Goal: Information Seeking & Learning: Learn about a topic

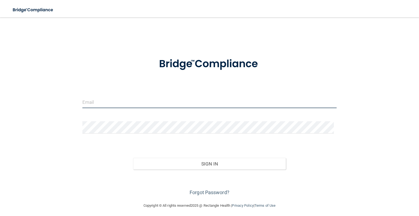
click at [117, 104] on input "email" at bounding box center [209, 102] width 254 height 12
type input "[PERSON_NAME][EMAIL_ADDRESS][PERSON_NAME][DOMAIN_NAME]"
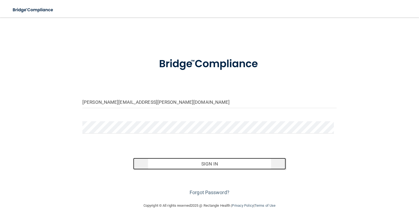
click at [168, 164] on button "Sign In" at bounding box center [209, 164] width 152 height 12
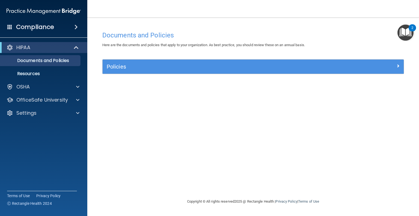
click at [92, 137] on main "Documents and Policies Here are the documents and policies that apply to your o…" at bounding box center [252, 116] width 331 height 198
click at [42, 98] on p "OfficeSafe University" at bounding box center [42, 99] width 52 height 7
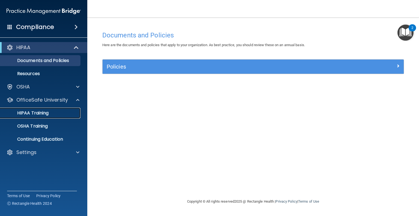
click at [50, 111] on div "HIPAA Training" at bounding box center [41, 112] width 74 height 5
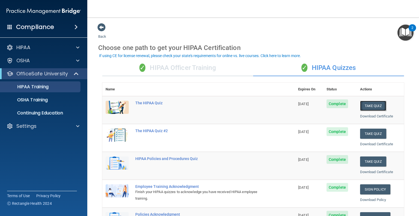
click at [362, 103] on button "Take Quiz" at bounding box center [373, 106] width 26 height 10
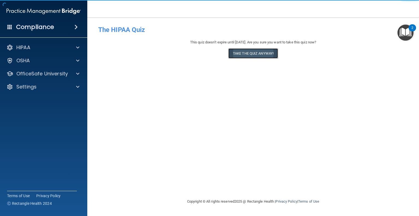
click at [255, 50] on button "Take the quiz anyway!" at bounding box center [253, 53] width 50 height 10
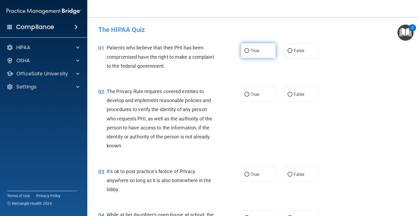
click at [252, 54] on label "True" at bounding box center [258, 50] width 35 height 15
click at [249, 53] on input "True" at bounding box center [246, 51] width 5 height 4
radio input "true"
click at [249, 101] on label "True" at bounding box center [258, 94] width 35 height 15
click at [249, 96] on input "True" at bounding box center [246, 94] width 5 height 4
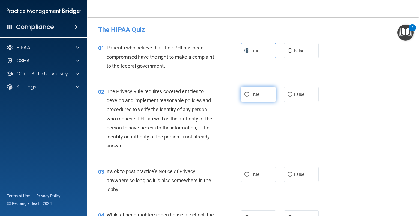
radio input "true"
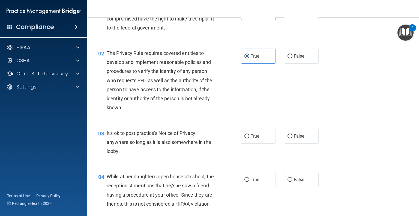
scroll to position [38, 0]
click at [252, 138] on label "True" at bounding box center [258, 135] width 35 height 15
click at [249, 138] on input "True" at bounding box center [246, 136] width 5 height 4
radio input "true"
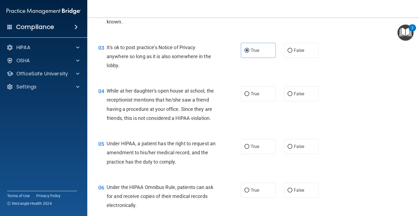
scroll to position [124, 0]
click at [287, 92] on input "False" at bounding box center [289, 94] width 5 height 4
radio input "true"
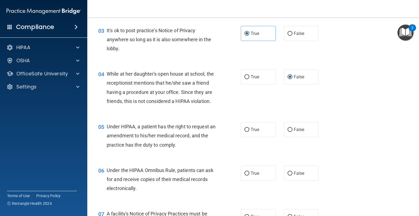
scroll to position [140, 0]
click at [294, 132] on span "False" at bounding box center [299, 129] width 11 height 5
click at [292, 132] on input "False" at bounding box center [289, 130] width 5 height 4
radio input "true"
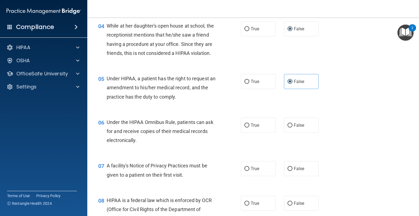
scroll to position [194, 0]
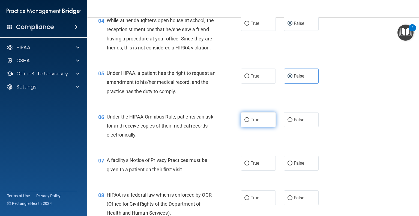
click at [258, 127] on label "True" at bounding box center [258, 119] width 35 height 15
click at [249, 122] on input "True" at bounding box center [246, 120] width 5 height 4
radio input "true"
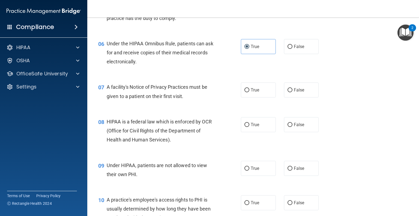
scroll to position [268, 0]
click at [251, 92] on span "True" at bounding box center [254, 89] width 8 height 5
click at [249, 92] on input "True" at bounding box center [246, 89] width 5 height 4
radio input "true"
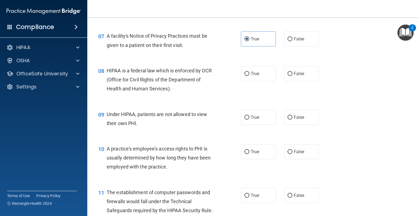
scroll to position [318, 0]
click at [246, 81] on label "True" at bounding box center [258, 73] width 35 height 15
click at [246, 76] on input "True" at bounding box center [246, 74] width 5 height 4
radio input "true"
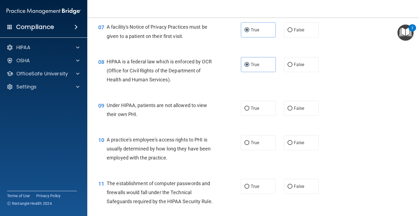
scroll to position [331, 0]
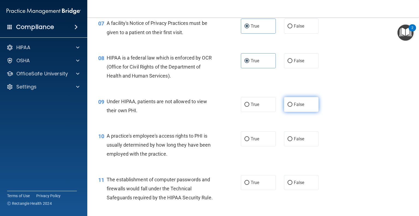
click at [301, 107] on span "False" at bounding box center [299, 104] width 11 height 5
click at [292, 107] on input "False" at bounding box center [289, 104] width 5 height 4
radio input "true"
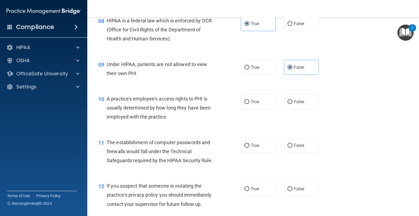
scroll to position [367, 0]
click at [310, 121] on div "10 A practice's employee's access rights to PHI is usually determined by how lo…" at bounding box center [253, 110] width 318 height 44
click at [288, 104] on input "False" at bounding box center [289, 102] width 5 height 4
radio input "true"
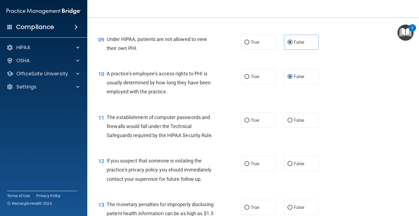
scroll to position [393, 0]
click at [251, 128] on label "True" at bounding box center [258, 120] width 35 height 15
click at [249, 123] on input "True" at bounding box center [246, 121] width 5 height 4
radio input "true"
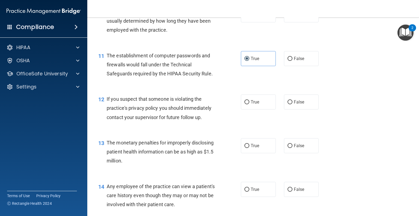
scroll to position [455, 0]
click at [250, 107] on label "True" at bounding box center [258, 101] width 35 height 15
click at [249, 104] on input "True" at bounding box center [246, 101] width 5 height 4
radio input "true"
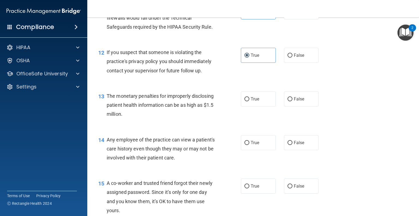
scroll to position [501, 0]
click at [256, 102] on span "True" at bounding box center [254, 98] width 8 height 5
click at [249, 101] on input "True" at bounding box center [246, 99] width 5 height 4
radio input "true"
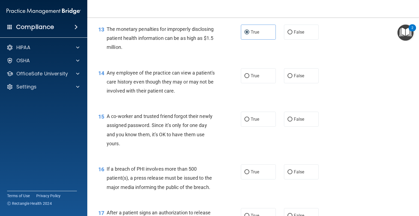
scroll to position [568, 0]
click at [284, 83] on label "False" at bounding box center [301, 75] width 35 height 15
click at [287, 78] on input "False" at bounding box center [289, 76] width 5 height 4
radio input "true"
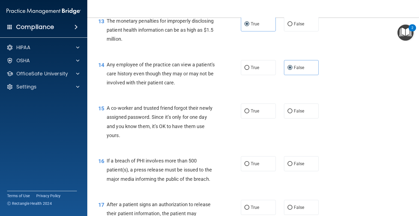
scroll to position [576, 0]
click at [301, 111] on div "15 A co-worker and trusted friend forgot their newly assigned password. Since i…" at bounding box center [253, 122] width 318 height 53
click at [285, 130] on div "15 A co-worker and trusted friend forgot their newly assigned password. Since i…" at bounding box center [253, 122] width 318 height 53
click at [294, 113] on span "False" at bounding box center [299, 110] width 11 height 5
click at [292, 113] on input "False" at bounding box center [289, 111] width 5 height 4
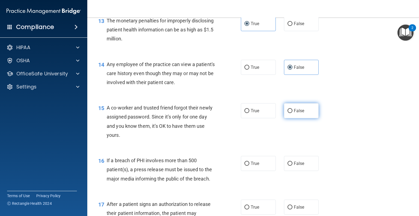
radio input "true"
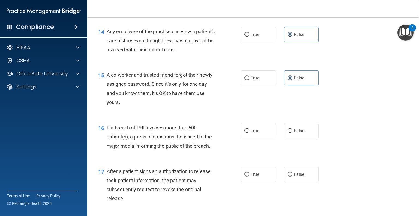
scroll to position [609, 0]
click at [250, 138] on label "True" at bounding box center [258, 130] width 35 height 15
click at [249, 132] on input "True" at bounding box center [246, 130] width 5 height 4
radio input "true"
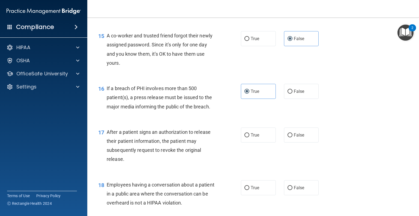
scroll to position [649, 0]
click at [254, 142] on label "True" at bounding box center [258, 134] width 35 height 15
click at [249, 137] on input "True" at bounding box center [246, 135] width 5 height 4
radio input "true"
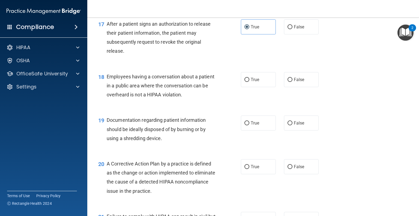
scroll to position [756, 0]
click at [292, 84] on label "False" at bounding box center [301, 79] width 35 height 15
click at [292, 82] on input "False" at bounding box center [289, 80] width 5 height 4
radio input "true"
click at [254, 125] on span "True" at bounding box center [254, 122] width 8 height 5
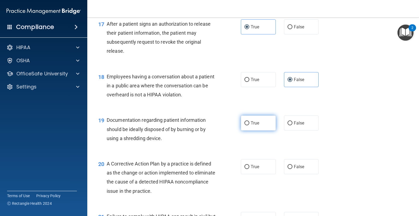
click at [249, 125] on input "True" at bounding box center [246, 123] width 5 height 4
radio input "true"
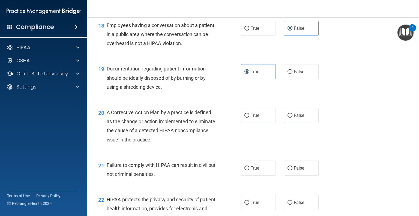
scroll to position [808, 0]
click at [263, 122] on label "True" at bounding box center [258, 114] width 35 height 15
click at [249, 117] on input "True" at bounding box center [246, 115] width 5 height 4
radio input "true"
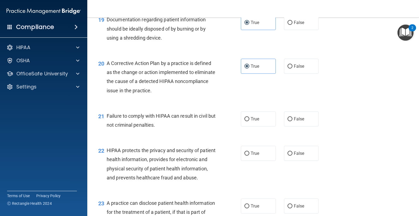
scroll to position [862, 0]
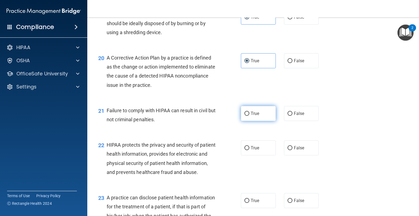
click at [242, 121] on label "True" at bounding box center [258, 113] width 35 height 15
click at [244, 116] on input "True" at bounding box center [246, 113] width 5 height 4
radio input "true"
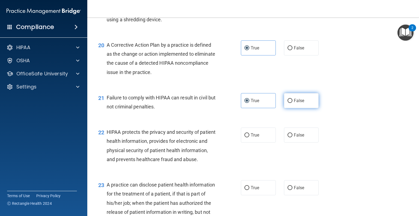
click at [306, 108] on label "False" at bounding box center [301, 100] width 35 height 15
click at [292, 103] on input "False" at bounding box center [289, 101] width 5 height 4
radio input "true"
radio input "false"
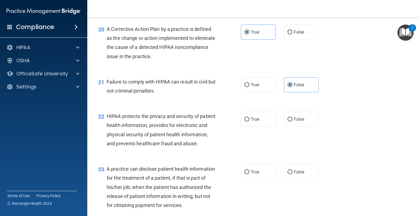
scroll to position [891, 0]
click at [246, 124] on label "True" at bounding box center [258, 118] width 35 height 15
click at [246, 121] on input "True" at bounding box center [246, 119] width 5 height 4
radio input "true"
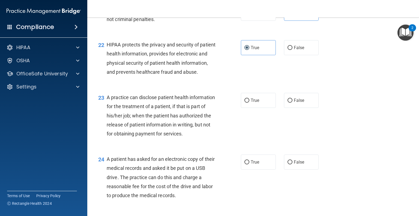
scroll to position [962, 0]
click at [314, 107] on label "False" at bounding box center [301, 99] width 35 height 15
click at [292, 102] on input "False" at bounding box center [289, 100] width 5 height 4
radio input "true"
drag, startPoint x: 314, startPoint y: 120, endPoint x: 225, endPoint y: 161, distance: 97.8
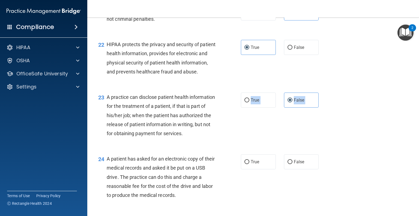
click at [324, 92] on ng-form "23 A practice can disclose patient health information for the treatment of a pa…" at bounding box center [324, 92] width 0 height 0
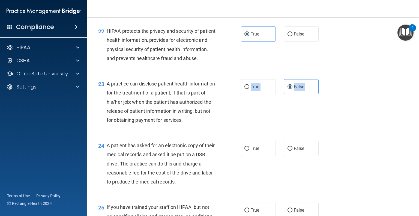
click at [225, 161] on div "24 A patient has asked for an electronic copy of their medical records and aske…" at bounding box center [253, 165] width 318 height 62
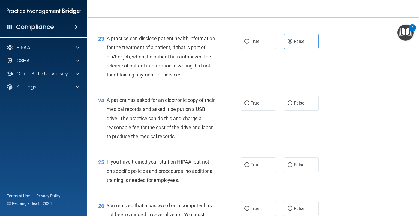
scroll to position [1021, 0]
click at [252, 105] on span "True" at bounding box center [254, 102] width 8 height 5
click at [249, 105] on input "True" at bounding box center [246, 103] width 5 height 4
radio input "true"
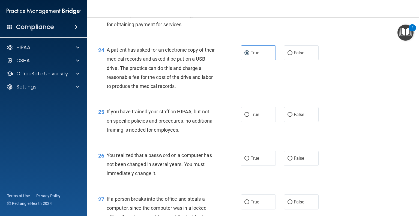
scroll to position [1071, 0]
click at [295, 122] on label "False" at bounding box center [301, 114] width 35 height 15
click at [292, 116] on input "False" at bounding box center [289, 114] width 5 height 4
radio input "true"
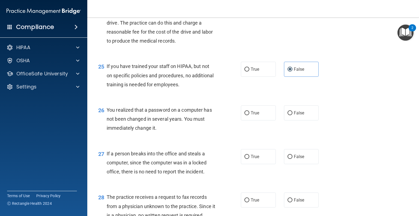
scroll to position [1116, 0]
click at [258, 120] on label "True" at bounding box center [258, 112] width 35 height 15
click at [249, 115] on input "True" at bounding box center [246, 113] width 5 height 4
radio input "true"
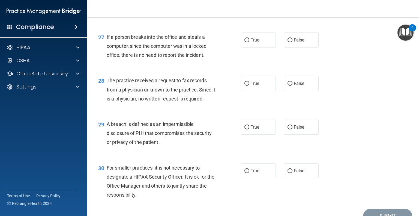
scroll to position [1233, 0]
click at [294, 43] on span "False" at bounding box center [299, 40] width 11 height 5
click at [292, 43] on input "False" at bounding box center [289, 40] width 5 height 4
radio input "true"
click at [287, 86] on input "False" at bounding box center [289, 84] width 5 height 4
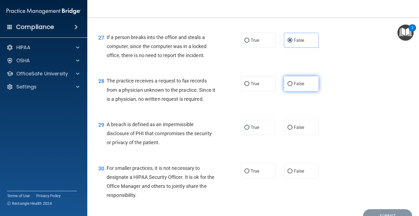
radio input "true"
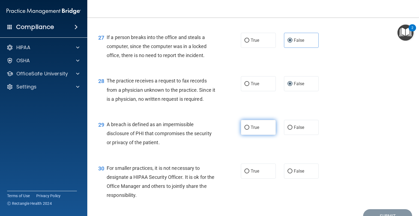
click at [248, 135] on label "True" at bounding box center [258, 127] width 35 height 15
click at [248, 129] on input "True" at bounding box center [246, 127] width 5 height 4
radio input "true"
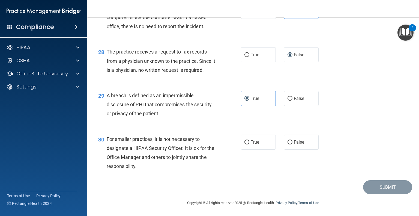
scroll to position [1277, 0]
click at [279, 149] on div "True False" at bounding box center [283, 141] width 84 height 15
click at [300, 144] on span "False" at bounding box center [299, 141] width 11 height 5
click at [292, 144] on input "False" at bounding box center [289, 142] width 5 height 4
radio input "true"
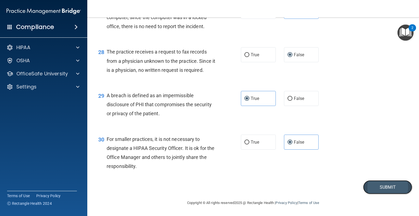
click at [369, 194] on button "Submit" at bounding box center [387, 187] width 49 height 14
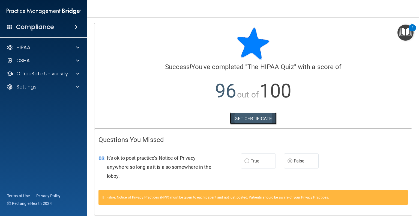
click at [247, 121] on link "GET CERTIFICATE" at bounding box center [253, 118] width 47 height 12
click at [44, 78] on div "OfficeSafe University" at bounding box center [43, 73] width 87 height 11
click at [43, 77] on p "OfficeSafe University" at bounding box center [42, 73] width 52 height 7
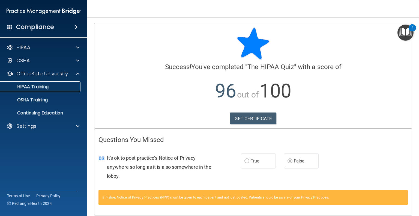
click at [41, 86] on p "HIPAA Training" at bounding box center [26, 86] width 45 height 5
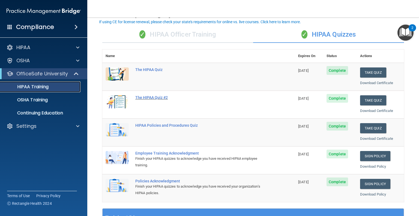
scroll to position [34, 0]
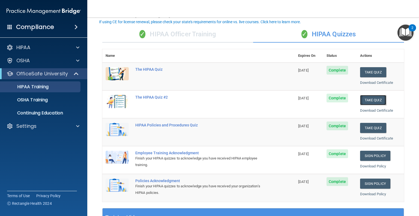
click at [374, 100] on button "Take Quiz" at bounding box center [373, 100] width 26 height 10
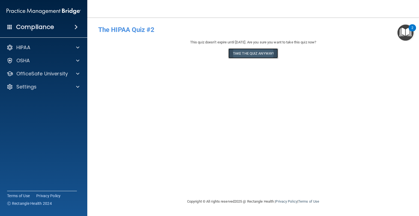
click at [247, 56] on button "Take the quiz anyway!" at bounding box center [253, 53] width 50 height 10
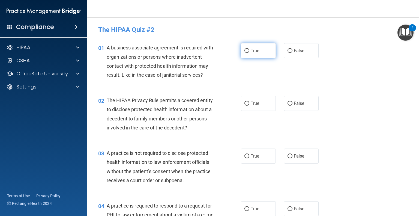
click at [247, 55] on label "True" at bounding box center [258, 50] width 35 height 15
click at [247, 53] on input "True" at bounding box center [246, 51] width 5 height 4
radio input "true"
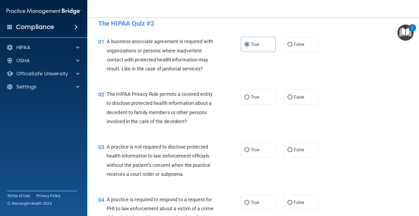
scroll to position [7, 0]
click at [255, 96] on span "True" at bounding box center [254, 96] width 8 height 5
click at [249, 96] on input "True" at bounding box center [246, 97] width 5 height 4
radio input "true"
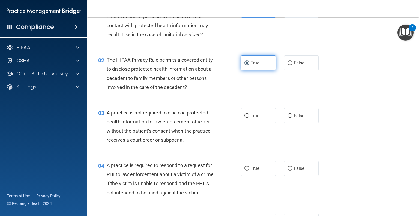
scroll to position [42, 0]
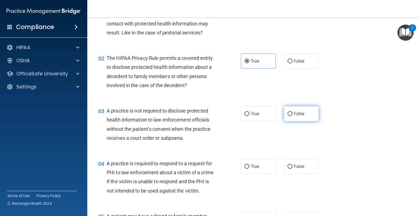
click at [290, 116] on label "False" at bounding box center [301, 113] width 35 height 15
click at [290, 116] on input "False" at bounding box center [289, 114] width 5 height 4
radio input "true"
click at [247, 117] on label "True" at bounding box center [258, 113] width 35 height 15
click at [247, 116] on input "True" at bounding box center [246, 114] width 5 height 4
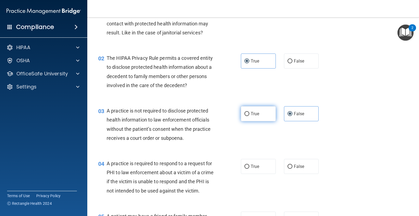
radio input "true"
radio input "false"
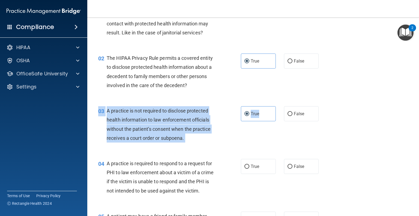
drag, startPoint x: 247, startPoint y: 117, endPoint x: 236, endPoint y: 150, distance: 35.4
click at [236, 150] on div "03 A practice is not required to disclose protected health information to law e…" at bounding box center [253, 125] width 318 height 53
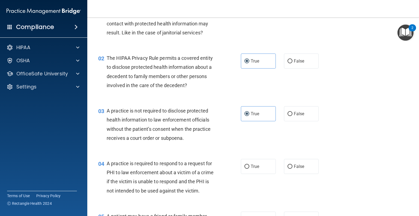
click at [188, 147] on div "03 A practice is not required to disclose protected health information to law e…" at bounding box center [253, 125] width 318 height 53
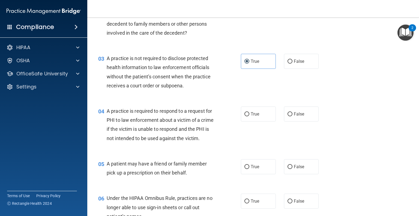
scroll to position [96, 0]
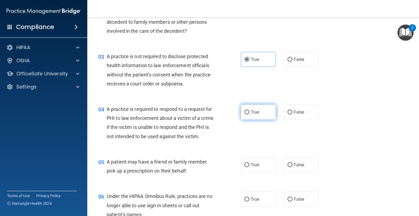
click at [250, 106] on label "True" at bounding box center [258, 111] width 35 height 15
click at [249, 110] on input "True" at bounding box center [246, 112] width 5 height 4
radio input "true"
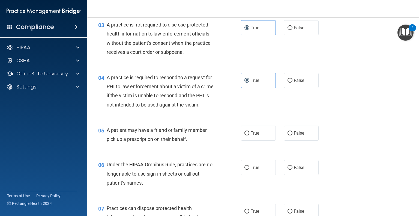
scroll to position [128, 0]
click at [242, 140] on label "True" at bounding box center [258, 132] width 35 height 15
click at [244, 135] on input "True" at bounding box center [246, 133] width 5 height 4
radio input "true"
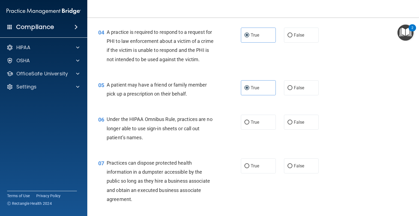
scroll to position [173, 0]
click at [288, 124] on input "False" at bounding box center [289, 122] width 5 height 4
radio input "true"
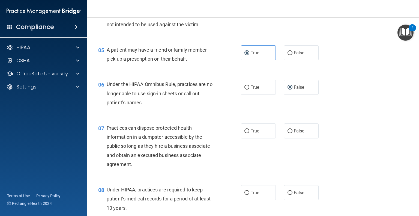
scroll to position [208, 0]
click at [257, 91] on label "True" at bounding box center [258, 87] width 35 height 15
click at [249, 89] on input "True" at bounding box center [246, 87] width 5 height 4
radio input "true"
radio input "false"
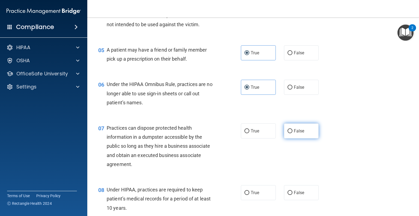
click at [290, 138] on label "False" at bounding box center [301, 130] width 35 height 15
click at [290, 133] on input "False" at bounding box center [289, 131] width 5 height 4
radio input "true"
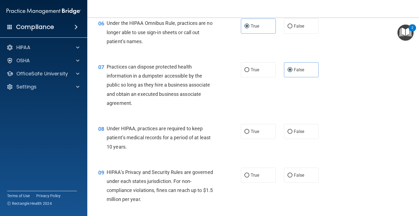
scroll to position [269, 0]
click at [251, 134] on span "True" at bounding box center [254, 131] width 8 height 5
click at [249, 134] on input "True" at bounding box center [246, 131] width 5 height 4
radio input "true"
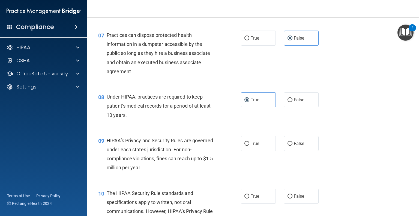
scroll to position [306, 0]
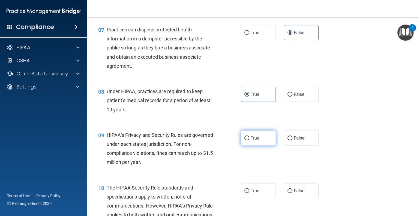
click at [264, 145] on label "True" at bounding box center [258, 137] width 35 height 15
click at [249, 140] on input "True" at bounding box center [246, 138] width 5 height 4
radio input "true"
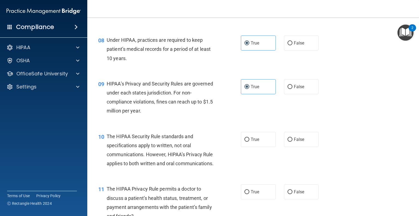
scroll to position [357, 0]
click at [265, 147] on label "True" at bounding box center [258, 139] width 35 height 15
click at [249, 142] on input "True" at bounding box center [246, 140] width 5 height 4
radio input "true"
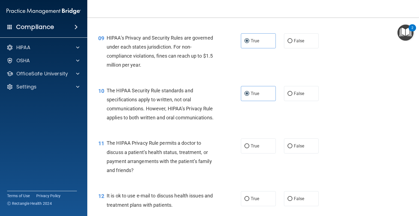
scroll to position [404, 0]
click at [285, 153] on label "False" at bounding box center [301, 145] width 35 height 15
click at [287, 147] on input "False" at bounding box center [289, 145] width 5 height 4
radio input "true"
click at [222, 169] on div "11 The HIPAA Privacy Rule permits a doctor to discuss a patient’s health status…" at bounding box center [169, 157] width 159 height 39
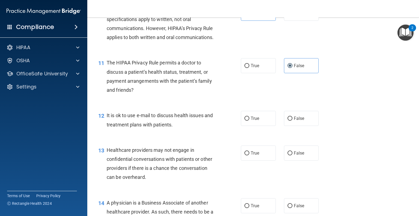
scroll to position [484, 0]
click at [284, 125] on label "False" at bounding box center [301, 117] width 35 height 15
click at [287, 120] on input "False" at bounding box center [289, 118] width 5 height 4
radio input "true"
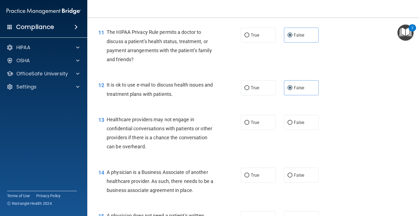
scroll to position [514, 0]
click at [250, 125] on span "True" at bounding box center [254, 121] width 8 height 5
click at [249, 124] on input "True" at bounding box center [246, 122] width 5 height 4
radio input "true"
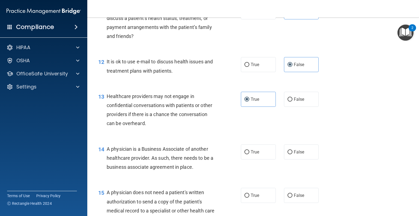
scroll to position [559, 0]
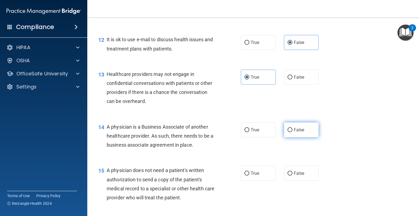
click at [295, 132] on span "False" at bounding box center [299, 129] width 11 height 5
click at [292, 132] on input "False" at bounding box center [289, 130] width 5 height 4
radio input "true"
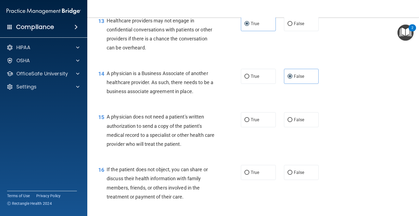
scroll to position [612, 0]
click at [255, 127] on label "True" at bounding box center [258, 119] width 35 height 15
click at [249, 122] on input "True" at bounding box center [246, 120] width 5 height 4
radio input "true"
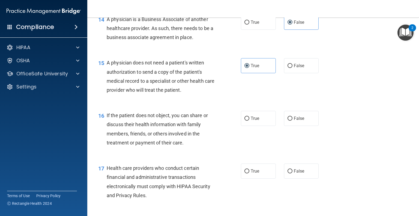
scroll to position [666, 0]
click at [160, 179] on div "17 Health care providers who conduct certain financial and administrative trans…" at bounding box center [253, 183] width 318 height 53
click at [244, 126] on label "True" at bounding box center [258, 118] width 35 height 15
click at [244, 121] on input "True" at bounding box center [246, 119] width 5 height 4
radio input "true"
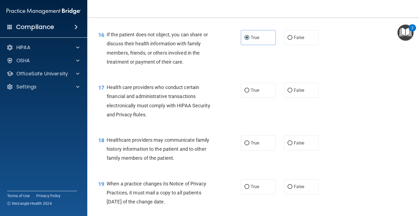
scroll to position [747, 0]
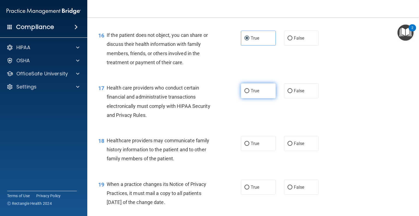
click at [246, 93] on input "True" at bounding box center [246, 91] width 5 height 4
radio input "true"
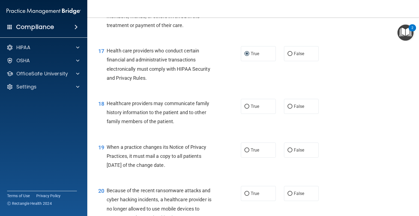
scroll to position [784, 0]
click at [244, 157] on label "True" at bounding box center [258, 149] width 35 height 15
click at [244, 152] on input "True" at bounding box center [246, 149] width 5 height 4
radio input "true"
click at [308, 113] on label "False" at bounding box center [301, 105] width 35 height 15
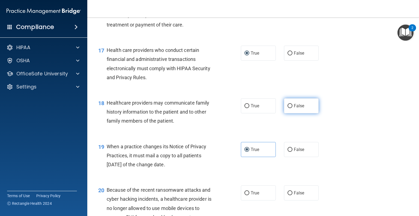
click at [292, 108] on input "False" at bounding box center [289, 106] width 5 height 4
radio input "true"
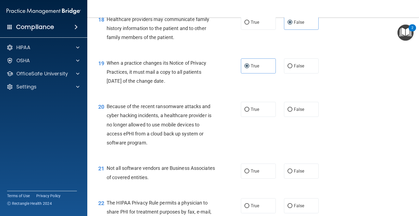
scroll to position [868, 0]
click at [258, 117] on label "True" at bounding box center [258, 109] width 35 height 15
click at [249, 112] on input "True" at bounding box center [246, 110] width 5 height 4
radio input "true"
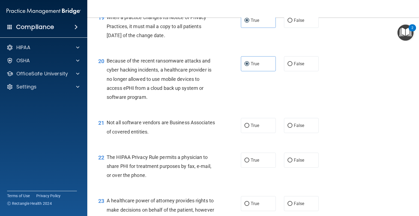
scroll to position [914, 0]
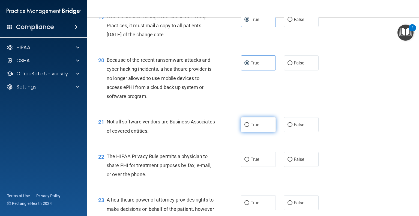
click at [245, 132] on label "True" at bounding box center [258, 124] width 35 height 15
click at [245, 127] on input "True" at bounding box center [246, 125] width 5 height 4
radio input "true"
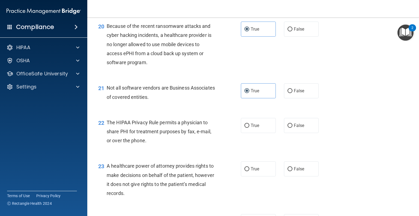
scroll to position [970, 0]
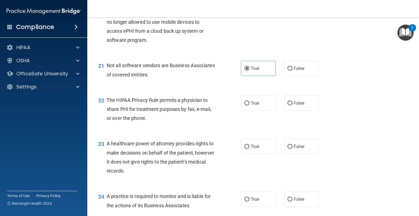
click at [239, 125] on div "22 The HIPAA Privacy Rule permits a physician to share PHI for treatment purpos…" at bounding box center [169, 110] width 159 height 30
click at [256, 105] on span "True" at bounding box center [254, 102] width 8 height 5
click at [249, 105] on input "True" at bounding box center [246, 103] width 5 height 4
radio input "true"
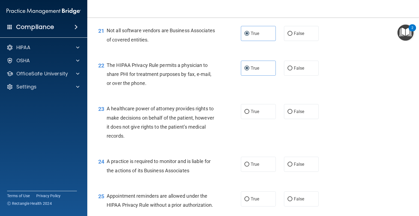
scroll to position [1005, 0]
click at [287, 114] on input "False" at bounding box center [289, 112] width 5 height 4
radio input "true"
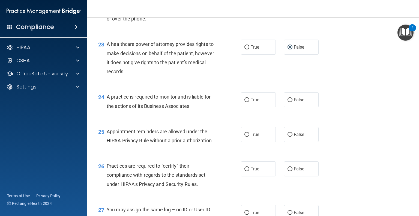
scroll to position [1070, 0]
click at [256, 107] on label "True" at bounding box center [258, 99] width 35 height 15
click at [249, 102] on input "True" at bounding box center [246, 100] width 5 height 4
radio input "true"
click at [245, 142] on label "True" at bounding box center [258, 134] width 35 height 15
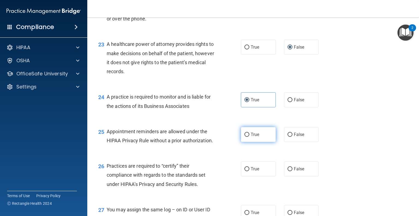
click at [245, 137] on input "True" at bounding box center [246, 134] width 5 height 4
radio input "true"
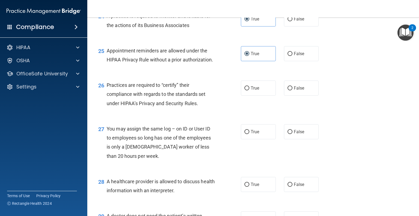
scroll to position [1150, 0]
click at [250, 91] on span "True" at bounding box center [254, 88] width 8 height 5
click at [249, 90] on input "True" at bounding box center [246, 88] width 5 height 4
radio input "true"
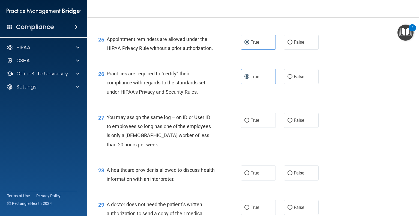
scroll to position [1162, 0]
click at [306, 127] on label "False" at bounding box center [301, 119] width 35 height 15
click at [292, 122] on input "False" at bounding box center [289, 120] width 5 height 4
radio input "true"
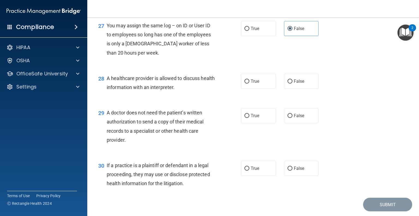
scroll to position [1253, 0]
click at [241, 89] on label "True" at bounding box center [258, 81] width 35 height 15
click at [244, 84] on input "True" at bounding box center [246, 82] width 5 height 4
radio input "true"
click at [260, 123] on label "True" at bounding box center [258, 115] width 35 height 15
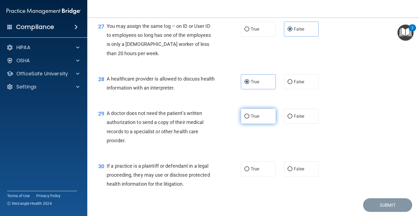
click at [249, 118] on input "True" at bounding box center [246, 116] width 5 height 4
radio input "true"
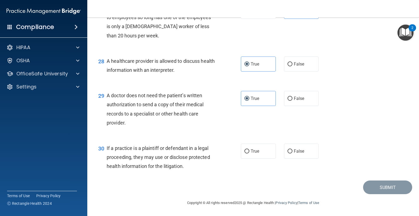
scroll to position [1288, 0]
click at [287, 150] on input "False" at bounding box center [289, 151] width 5 height 4
radio input "true"
click at [375, 186] on button "Submit" at bounding box center [387, 187] width 49 height 14
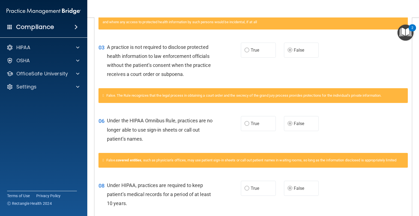
scroll to position [191, 0]
click at [40, 75] on p "OfficeSafe University" at bounding box center [42, 73] width 52 height 7
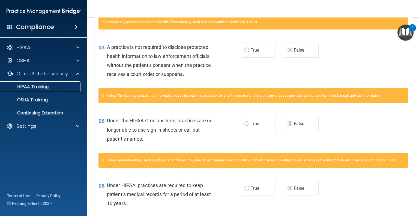
click at [39, 89] on p "HIPAA Training" at bounding box center [26, 86] width 45 height 5
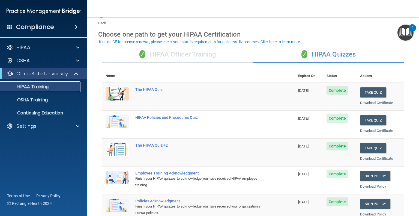
scroll to position [14, 0]
click at [374, 115] on button "Take Quiz" at bounding box center [373, 120] width 26 height 10
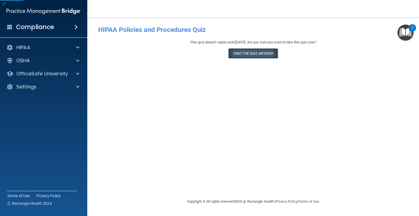
click at [244, 53] on button "Take the quiz anyway!" at bounding box center [253, 53] width 50 height 10
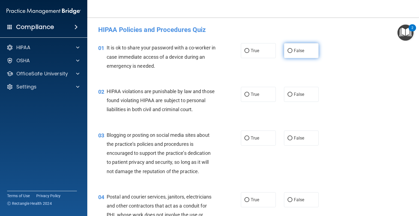
click at [285, 54] on label "False" at bounding box center [301, 50] width 35 height 15
click at [287, 53] on input "False" at bounding box center [289, 51] width 5 height 4
radio input "true"
click at [260, 90] on label "True" at bounding box center [258, 94] width 35 height 15
click at [249, 92] on input "True" at bounding box center [246, 94] width 5 height 4
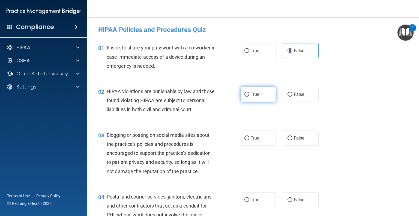
radio input "true"
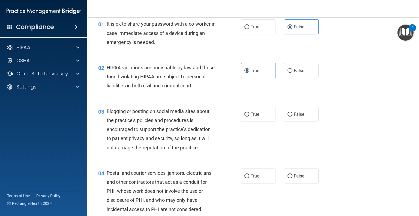
scroll to position [24, 0]
click at [294, 119] on label "False" at bounding box center [301, 113] width 35 height 15
click at [292, 116] on input "False" at bounding box center [289, 114] width 5 height 4
radio input "true"
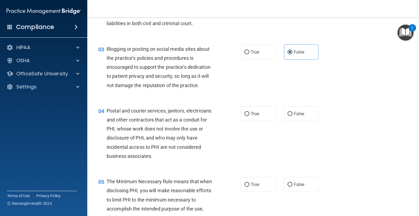
scroll to position [86, 0]
click at [241, 121] on label "True" at bounding box center [258, 113] width 35 height 15
click at [244, 116] on input "True" at bounding box center [246, 113] width 5 height 4
radio input "true"
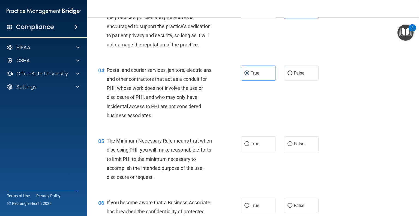
scroll to position [172, 0]
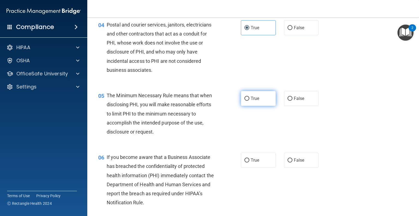
click at [248, 106] on label "True" at bounding box center [258, 98] width 35 height 15
click at [248, 101] on input "True" at bounding box center [246, 98] width 5 height 4
radio input "true"
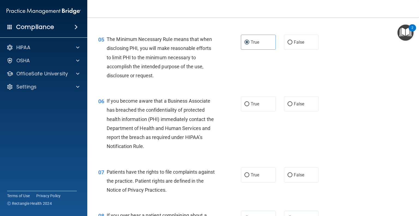
scroll to position [228, 0]
click at [255, 107] on span "True" at bounding box center [254, 103] width 8 height 5
click at [249, 106] on input "True" at bounding box center [246, 104] width 5 height 4
radio input "true"
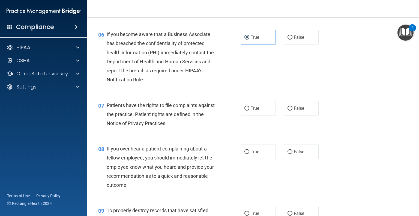
scroll to position [295, 0]
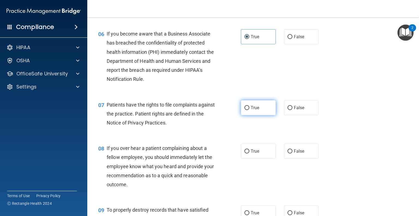
click at [249, 115] on label "True" at bounding box center [258, 107] width 35 height 15
click at [249, 110] on input "True" at bounding box center [246, 108] width 5 height 4
radio input "true"
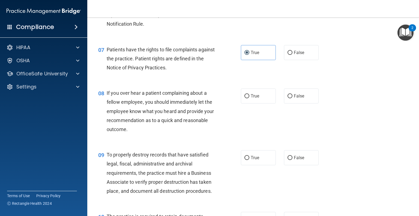
scroll to position [350, 0]
click at [289, 98] on input "False" at bounding box center [289, 96] width 5 height 4
radio input "true"
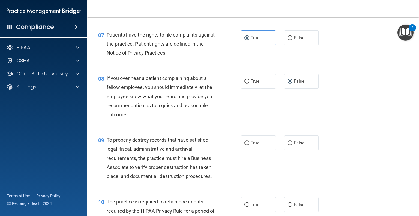
scroll to position [365, 0]
click at [255, 83] on span "True" at bounding box center [254, 80] width 8 height 5
click at [249, 83] on input "True" at bounding box center [246, 81] width 5 height 4
radio input "true"
radio input "false"
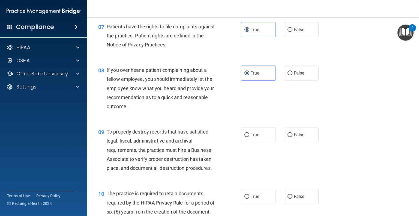
scroll to position [373, 0]
click at [267, 141] on label "True" at bounding box center [258, 134] width 35 height 15
click at [249, 137] on input "True" at bounding box center [246, 135] width 5 height 4
radio input "true"
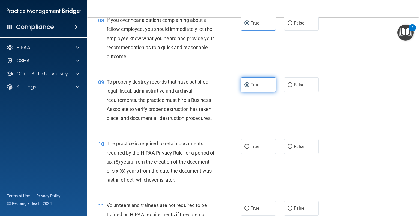
scroll to position [423, 0]
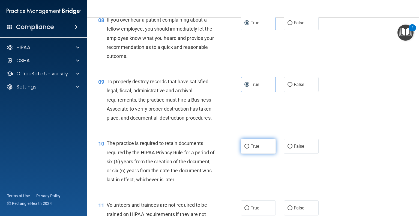
click at [251, 149] on span "True" at bounding box center [254, 145] width 8 height 5
click at [249, 148] on input "True" at bounding box center [246, 146] width 5 height 4
radio input "true"
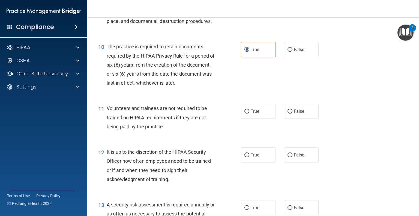
scroll to position [520, 0]
click at [303, 118] on label "False" at bounding box center [301, 110] width 35 height 15
click at [292, 113] on input "False" at bounding box center [289, 111] width 5 height 4
radio input "true"
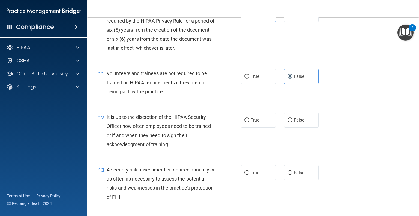
scroll to position [555, 0]
click at [305, 123] on label "False" at bounding box center [301, 119] width 35 height 15
click at [292, 122] on input "False" at bounding box center [289, 120] width 5 height 4
radio input "true"
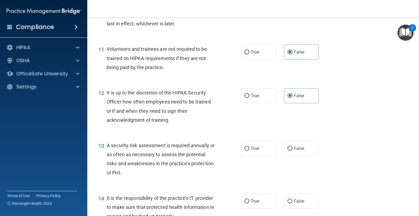
scroll to position [579, 0]
click at [259, 155] on label "True" at bounding box center [258, 147] width 35 height 15
click at [249, 150] on input "True" at bounding box center [246, 148] width 5 height 4
radio input "true"
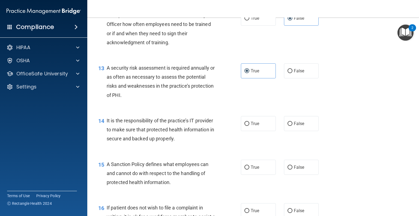
scroll to position [656, 0]
click at [266, 131] on label "True" at bounding box center [258, 123] width 35 height 15
click at [249, 125] on input "True" at bounding box center [246, 123] width 5 height 4
radio input "true"
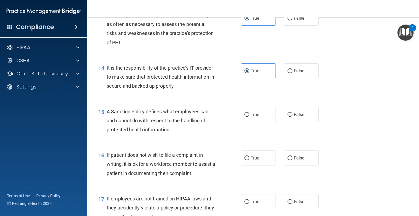
scroll to position [709, 0]
click at [284, 122] on label "False" at bounding box center [301, 114] width 35 height 15
click at [287, 117] on input "False" at bounding box center [289, 115] width 5 height 4
radio input "true"
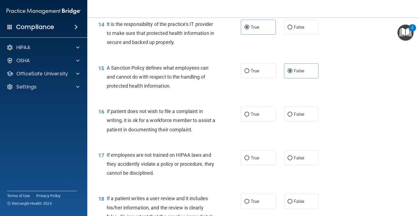
scroll to position [778, 0]
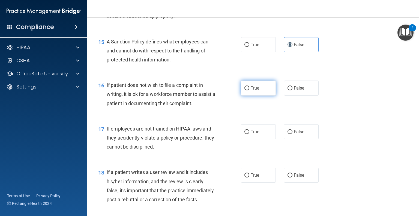
click at [256, 90] on span "True" at bounding box center [254, 87] width 8 height 5
click at [249, 90] on input "True" at bounding box center [246, 88] width 5 height 4
radio input "true"
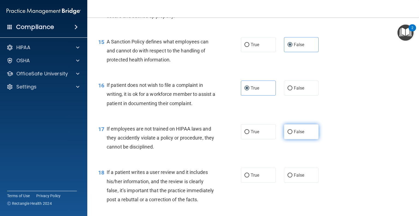
click at [305, 133] on label "False" at bounding box center [301, 131] width 35 height 15
click at [292, 133] on input "False" at bounding box center [289, 132] width 5 height 4
radio input "true"
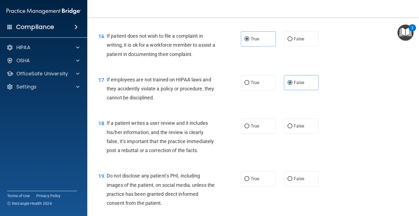
scroll to position [828, 0]
click at [289, 133] on label "False" at bounding box center [301, 125] width 35 height 15
click at [289, 128] on input "False" at bounding box center [289, 126] width 5 height 4
radio input "true"
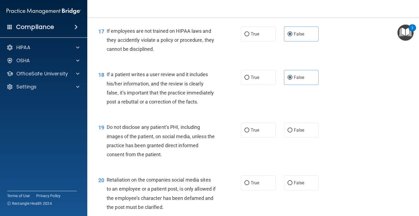
scroll to position [876, 0]
click at [259, 137] on label "True" at bounding box center [258, 129] width 35 height 15
click at [249, 132] on input "True" at bounding box center [246, 130] width 5 height 4
radio input "true"
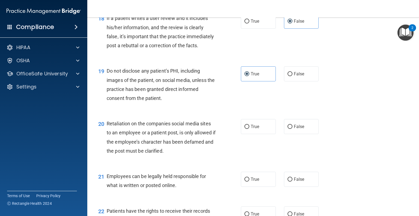
scroll to position [932, 0]
click at [294, 129] on span "False" at bounding box center [299, 126] width 11 height 5
click at [291, 129] on input "False" at bounding box center [289, 127] width 5 height 4
radio input "true"
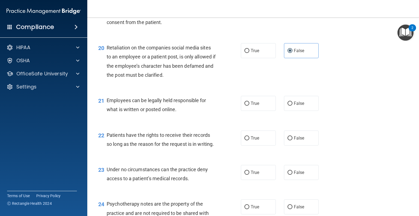
scroll to position [1007, 0]
click at [262, 111] on label "True" at bounding box center [258, 103] width 35 height 15
click at [249, 106] on input "True" at bounding box center [246, 104] width 5 height 4
radio input "true"
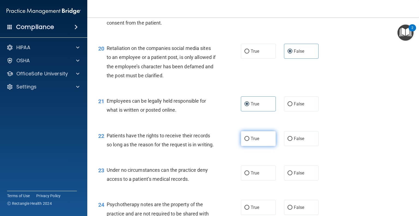
click at [256, 141] on span "True" at bounding box center [254, 138] width 8 height 5
click at [249, 141] on input "True" at bounding box center [246, 139] width 5 height 4
radio input "true"
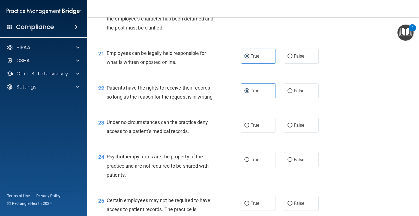
scroll to position [1055, 0]
click at [261, 132] on label "True" at bounding box center [258, 124] width 35 height 15
click at [249, 127] on input "True" at bounding box center [246, 125] width 5 height 4
radio input "true"
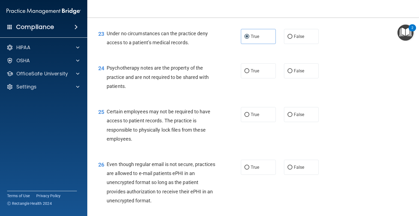
scroll to position [1144, 0]
click at [294, 73] on span "False" at bounding box center [299, 70] width 11 height 5
click at [291, 73] on input "False" at bounding box center [289, 70] width 5 height 4
radio input "true"
click at [290, 121] on label "False" at bounding box center [301, 113] width 35 height 15
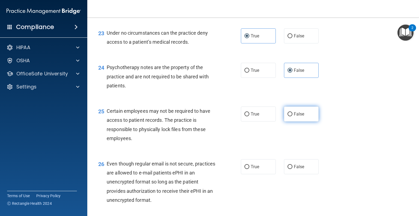
click at [290, 116] on input "False" at bounding box center [289, 114] width 5 height 4
radio input "true"
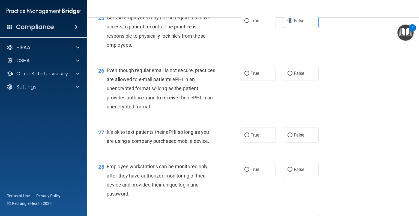
scroll to position [1237, 0]
click at [250, 76] on span "True" at bounding box center [254, 73] width 8 height 5
click at [249, 76] on input "True" at bounding box center [246, 73] width 5 height 4
radio input "true"
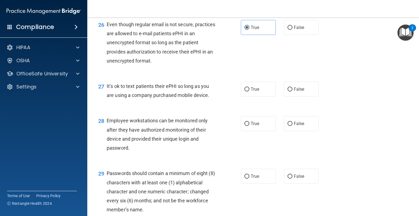
scroll to position [1283, 0]
click at [247, 97] on label "True" at bounding box center [258, 89] width 35 height 15
click at [247, 92] on input "True" at bounding box center [246, 89] width 5 height 4
radio input "true"
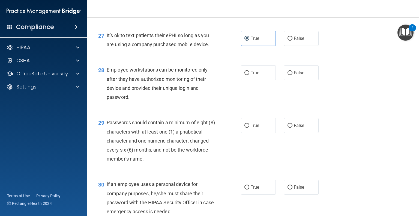
scroll to position [1334, 0]
click at [256, 75] on span "True" at bounding box center [254, 72] width 8 height 5
click at [249, 75] on input "True" at bounding box center [246, 73] width 5 height 4
radio input "true"
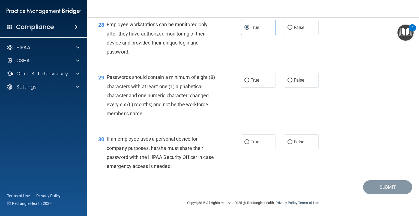
scroll to position [1380, 0]
click at [241, 87] on label "True" at bounding box center [258, 80] width 35 height 15
click at [244, 82] on input "True" at bounding box center [246, 80] width 5 height 4
radio input "true"
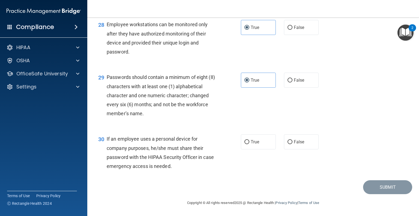
click at [237, 147] on div "30 If an employee uses a personal device for company purposes, he/she must shar…" at bounding box center [169, 153] width 159 height 39
click at [256, 144] on span "True" at bounding box center [254, 141] width 8 height 5
click at [249, 144] on input "True" at bounding box center [246, 142] width 5 height 4
radio input "true"
click at [373, 188] on button "Submit" at bounding box center [387, 187] width 49 height 14
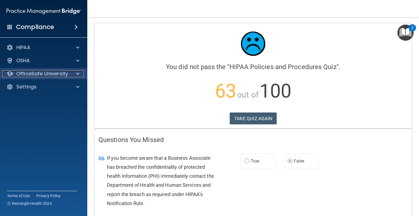
click at [61, 75] on p "OfficeSafe University" at bounding box center [42, 73] width 52 height 7
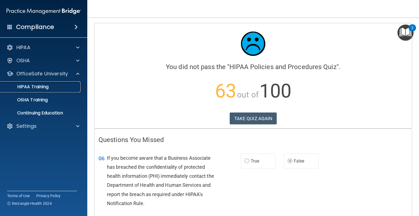
click at [44, 90] on link "HIPAA Training" at bounding box center [38, 86] width 86 height 11
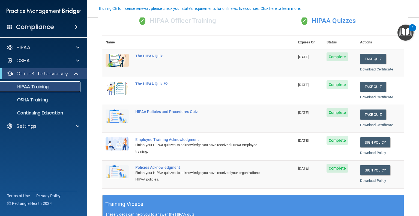
scroll to position [47, 0]
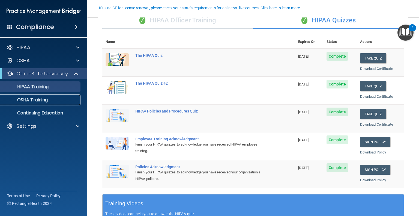
click at [64, 102] on link "OSHA Training" at bounding box center [38, 99] width 86 height 11
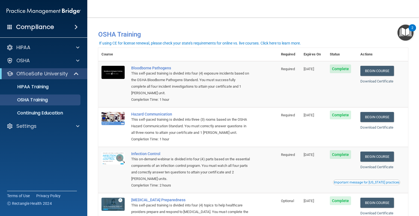
click at [395, 74] on div "Begin Course" at bounding box center [382, 71] width 44 height 10
click at [374, 73] on link "Begin Course" at bounding box center [376, 71] width 33 height 10
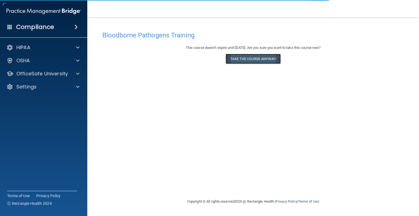
click at [243, 64] on button "Take the course anyway!" at bounding box center [252, 59] width 55 height 10
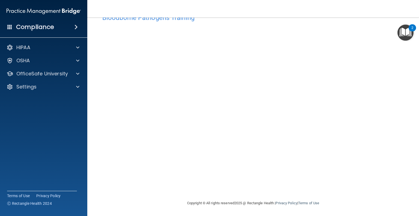
scroll to position [17, 0]
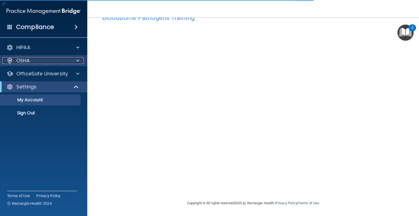
click at [46, 58] on div "OSHA" at bounding box center [36, 60] width 68 height 7
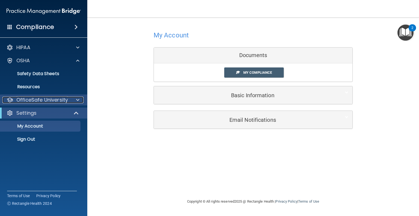
click at [67, 101] on div "OfficeSafe University" at bounding box center [36, 99] width 68 height 7
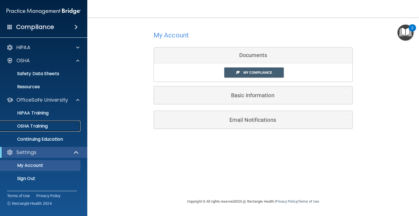
click at [40, 122] on link "OSHA Training" at bounding box center [38, 125] width 86 height 11
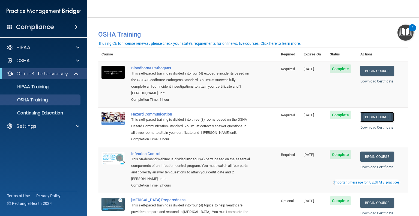
click at [371, 115] on link "Begin Course" at bounding box center [376, 117] width 33 height 10
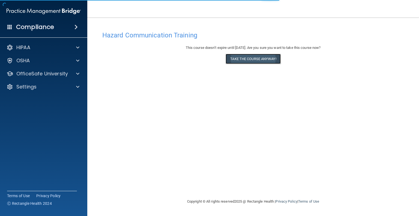
click at [243, 59] on button "Take the course anyway!" at bounding box center [252, 59] width 55 height 10
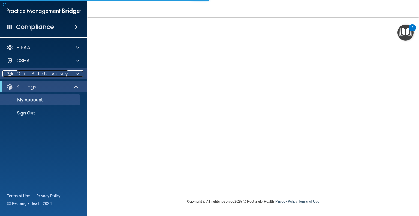
click at [23, 74] on p "OfficeSafe University" at bounding box center [42, 73] width 52 height 7
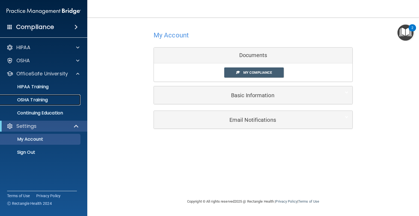
click at [32, 99] on p "OSHA Training" at bounding box center [26, 99] width 44 height 5
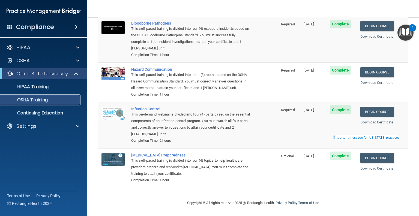
scroll to position [45, 0]
click at [376, 113] on link "Begin Course" at bounding box center [376, 112] width 33 height 10
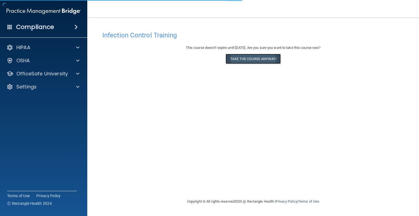
click at [258, 57] on button "Take the course anyway!" at bounding box center [252, 59] width 55 height 10
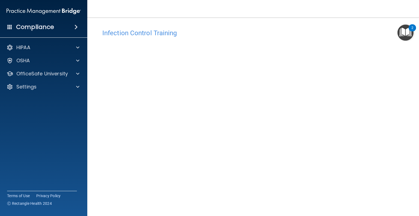
scroll to position [10, 0]
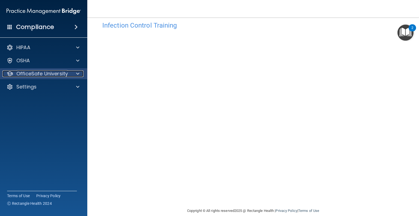
click at [34, 74] on p "OfficeSafe University" at bounding box center [42, 73] width 52 height 7
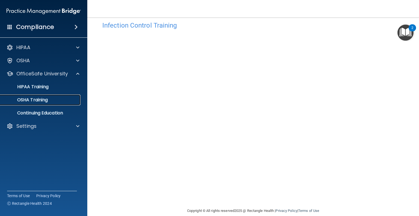
click at [40, 94] on link "OSHA Training" at bounding box center [38, 99] width 86 height 11
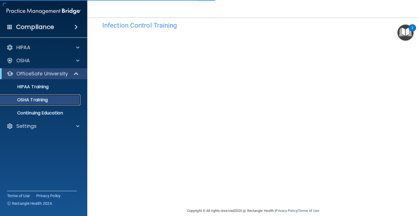
click at [38, 100] on p "OSHA Training" at bounding box center [26, 99] width 44 height 5
click at [46, 99] on p "OSHA Training" at bounding box center [26, 99] width 44 height 5
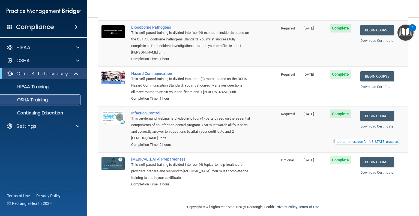
scroll to position [41, 0]
click at [368, 163] on link "Begin Course" at bounding box center [376, 161] width 33 height 10
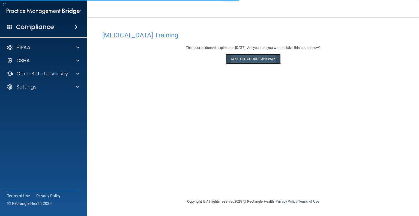
click at [257, 58] on button "Take the course anyway!" at bounding box center [252, 59] width 55 height 10
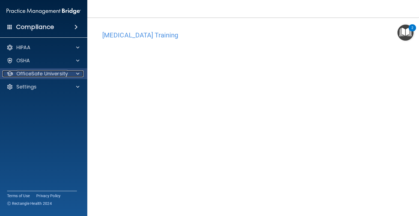
click at [57, 76] on p "OfficeSafe University" at bounding box center [42, 73] width 52 height 7
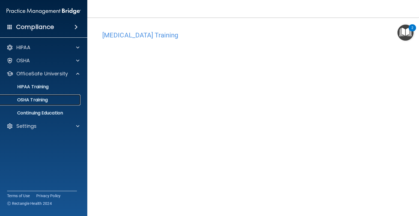
click at [38, 101] on p "OSHA Training" at bounding box center [26, 99] width 44 height 5
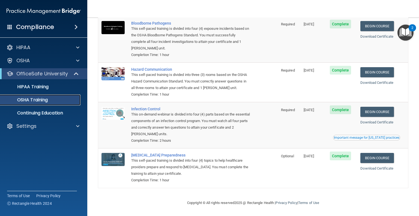
scroll to position [45, 0]
click at [58, 88] on div "HIPAA Training" at bounding box center [41, 86] width 74 height 5
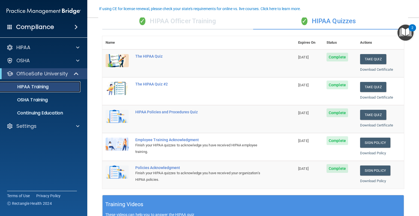
scroll to position [47, 0]
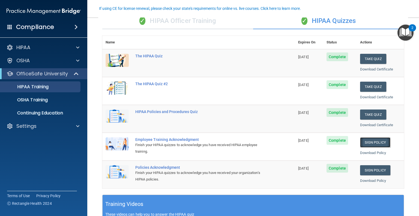
click at [370, 144] on link "Sign Policy" at bounding box center [375, 142] width 30 height 10
click at [33, 89] on p "HIPAA Training" at bounding box center [26, 86] width 45 height 5
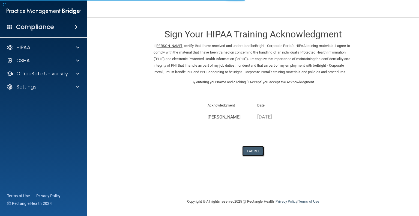
click at [256, 156] on button "I Agree" at bounding box center [253, 151] width 22 height 10
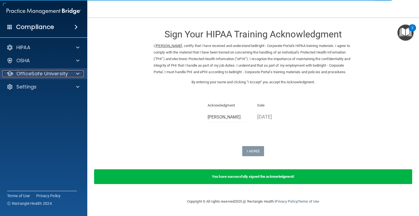
click at [37, 73] on p "OfficeSafe University" at bounding box center [42, 73] width 52 height 7
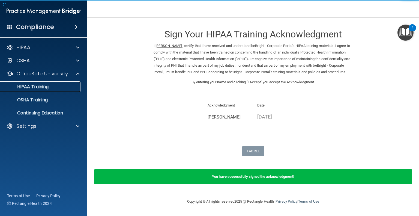
click at [46, 87] on p "HIPAA Training" at bounding box center [26, 86] width 45 height 5
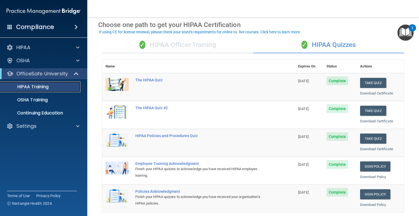
scroll to position [23, 0]
click at [369, 191] on link "Sign Policy" at bounding box center [375, 194] width 30 height 10
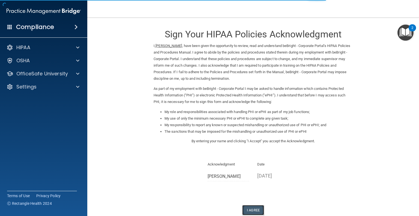
click at [243, 207] on button "I Agree" at bounding box center [253, 210] width 22 height 10
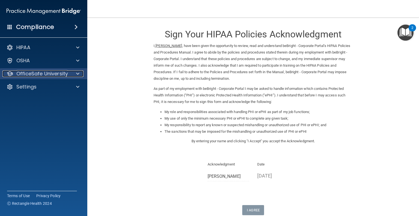
click at [44, 74] on p "OfficeSafe University" at bounding box center [42, 73] width 52 height 7
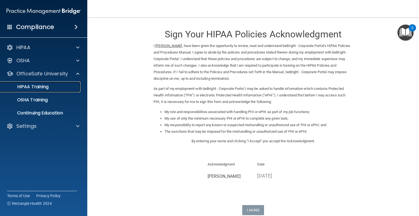
click at [46, 90] on link "HIPAA Training" at bounding box center [38, 86] width 86 height 11
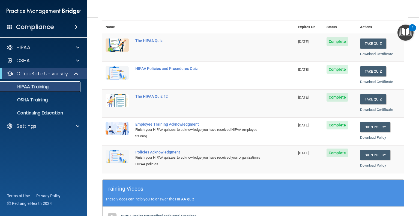
scroll to position [62, 0]
click at [364, 98] on button "Take Quiz" at bounding box center [373, 99] width 26 height 10
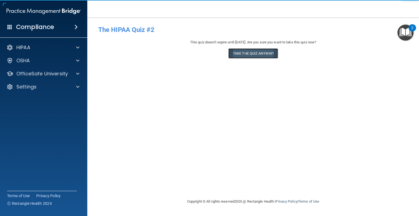
click at [251, 51] on button "Take the quiz anyway!" at bounding box center [253, 53] width 50 height 10
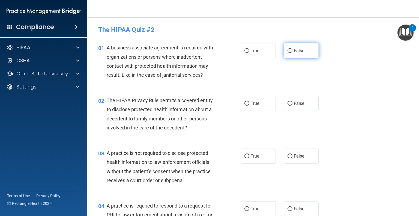
click at [294, 49] on span "False" at bounding box center [299, 50] width 11 height 5
click at [291, 49] on input "False" at bounding box center [289, 51] width 5 height 4
radio input "true"
click at [244, 108] on label "True" at bounding box center [258, 103] width 35 height 15
click at [244, 105] on input "True" at bounding box center [246, 103] width 5 height 4
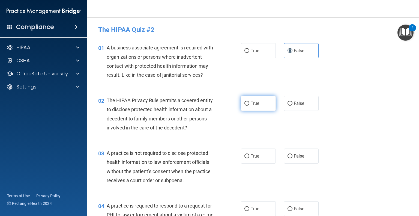
radio input "true"
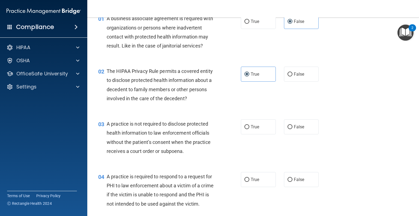
scroll to position [29, 0]
click at [257, 132] on label "True" at bounding box center [258, 126] width 35 height 15
click at [249, 129] on input "True" at bounding box center [246, 127] width 5 height 4
radio input "true"
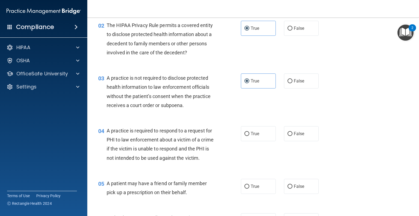
scroll to position [75, 0]
click at [288, 128] on label "False" at bounding box center [301, 133] width 35 height 15
click at [288, 131] on input "False" at bounding box center [289, 133] width 5 height 4
radio input "true"
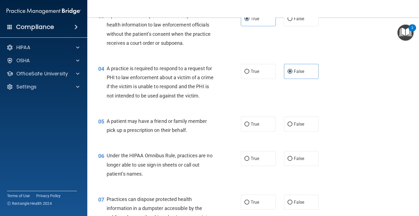
scroll to position [137, 0]
click at [255, 131] on label "True" at bounding box center [258, 123] width 35 height 15
click at [249, 126] on input "True" at bounding box center [246, 124] width 5 height 4
radio input "true"
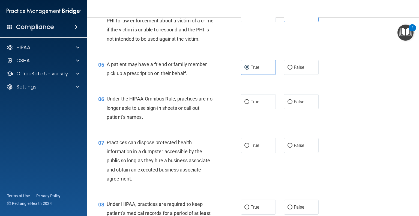
scroll to position [194, 0]
click at [295, 109] on label "False" at bounding box center [301, 101] width 35 height 15
click at [292, 104] on input "False" at bounding box center [289, 101] width 5 height 4
radio input "true"
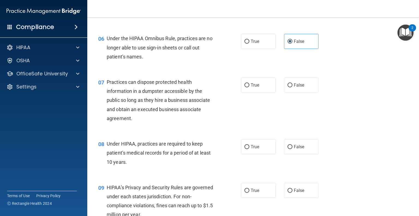
scroll to position [254, 0]
click at [250, 87] on span "True" at bounding box center [254, 84] width 8 height 5
click at [249, 87] on input "True" at bounding box center [246, 85] width 5 height 4
radio input "true"
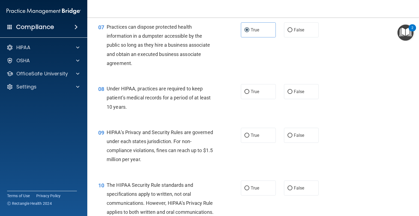
scroll to position [309, 0]
click at [257, 99] on label "True" at bounding box center [258, 91] width 35 height 15
click at [249, 93] on input "True" at bounding box center [246, 91] width 5 height 4
radio input "true"
click at [264, 142] on label "True" at bounding box center [258, 134] width 35 height 15
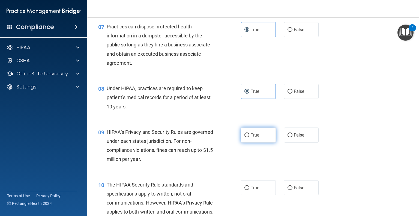
click at [249, 137] on input "True" at bounding box center [246, 135] width 5 height 4
radio input "true"
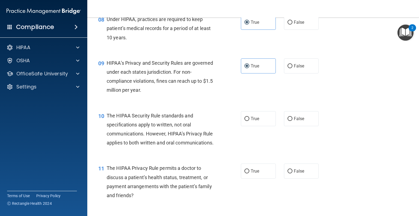
scroll to position [379, 0]
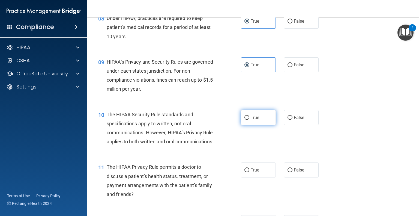
click at [254, 120] on span "True" at bounding box center [254, 117] width 8 height 5
click at [249, 120] on input "True" at bounding box center [246, 118] width 5 height 4
radio input "true"
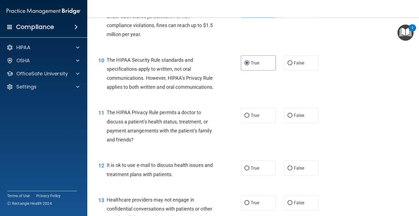
scroll to position [434, 0]
click at [301, 123] on label "False" at bounding box center [301, 115] width 35 height 15
click at [292, 117] on input "False" at bounding box center [289, 115] width 5 height 4
radio input "true"
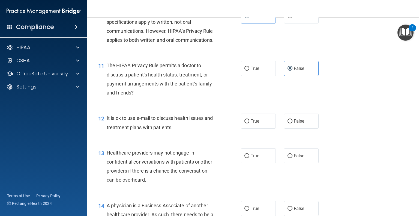
scroll to position [481, 0]
click at [256, 129] on label "True" at bounding box center [258, 121] width 35 height 15
click at [249, 123] on input "True" at bounding box center [246, 121] width 5 height 4
radio input "true"
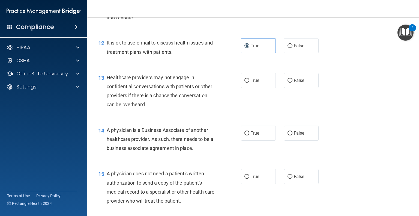
scroll to position [556, 0]
click at [250, 83] on span "True" at bounding box center [254, 80] width 8 height 5
click at [249, 83] on input "True" at bounding box center [246, 81] width 5 height 4
radio input "true"
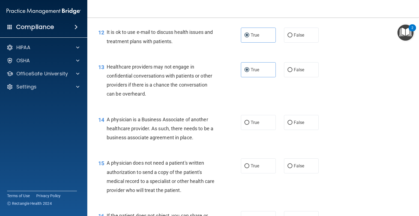
scroll to position [567, 0]
click at [298, 129] on label "False" at bounding box center [301, 121] width 35 height 15
click at [292, 124] on input "False" at bounding box center [289, 122] width 5 height 4
radio input "true"
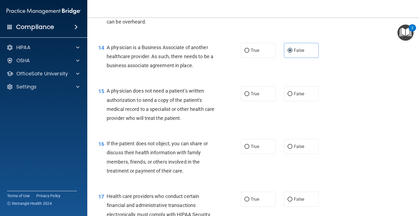
scroll to position [639, 0]
click at [250, 96] on span "True" at bounding box center [254, 93] width 8 height 5
click at [249, 96] on input "True" at bounding box center [246, 94] width 5 height 4
radio input "true"
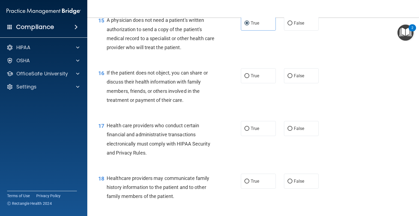
scroll to position [713, 0]
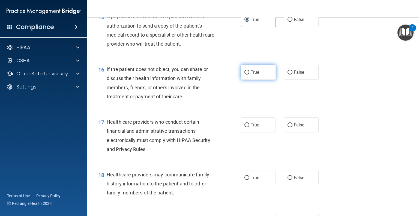
click at [258, 80] on label "True" at bounding box center [258, 72] width 35 height 15
click at [249, 74] on input "True" at bounding box center [246, 72] width 5 height 4
radio input "true"
click at [257, 132] on label "True" at bounding box center [258, 124] width 35 height 15
click at [249, 127] on input "True" at bounding box center [246, 125] width 5 height 4
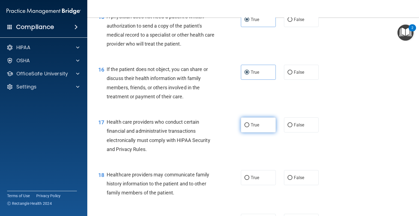
radio input "true"
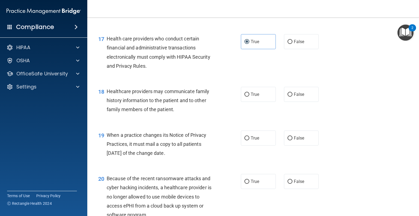
scroll to position [796, 0]
click at [295, 101] on label "False" at bounding box center [301, 93] width 35 height 15
click at [292, 96] on input "False" at bounding box center [289, 94] width 5 height 4
radio input "true"
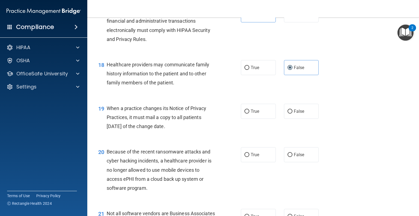
scroll to position [837, 0]
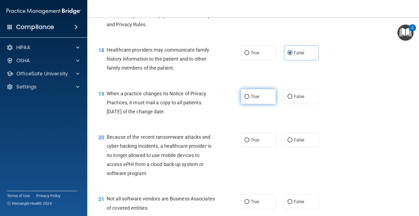
click at [243, 104] on label "True" at bounding box center [258, 96] width 35 height 15
click at [244, 99] on input "True" at bounding box center [246, 97] width 5 height 4
radio input "true"
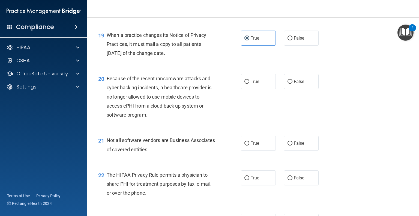
scroll to position [896, 0]
click at [242, 89] on label "True" at bounding box center [258, 81] width 35 height 15
click at [244, 83] on input "True" at bounding box center [246, 81] width 5 height 4
radio input "true"
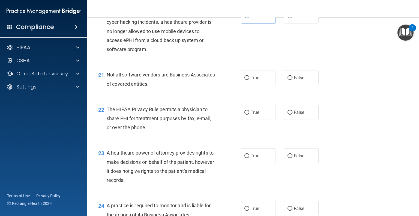
scroll to position [961, 0]
click at [256, 85] on label "True" at bounding box center [258, 77] width 35 height 15
click at [249, 80] on input "True" at bounding box center [246, 78] width 5 height 4
radio input "true"
click at [257, 119] on label "True" at bounding box center [258, 111] width 35 height 15
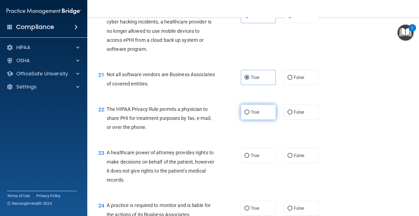
click at [249, 114] on input "True" at bounding box center [246, 112] width 5 height 4
radio input "true"
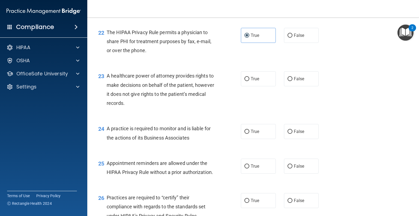
scroll to position [1038, 0]
click at [291, 86] on label "False" at bounding box center [301, 78] width 35 height 15
click at [291, 81] on input "False" at bounding box center [289, 79] width 5 height 4
radio input "true"
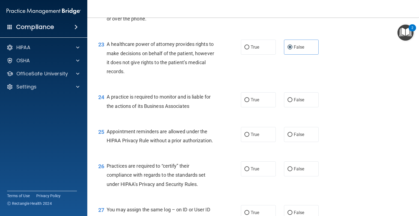
scroll to position [1069, 0]
click at [258, 107] on label "True" at bounding box center [258, 99] width 35 height 15
click at [249, 102] on input "True" at bounding box center [246, 100] width 5 height 4
radio input "true"
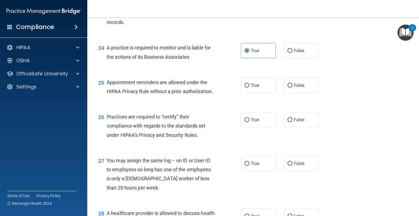
scroll to position [1119, 0]
click at [247, 87] on input "True" at bounding box center [246, 85] width 5 height 4
radio input "true"
click at [256, 127] on label "True" at bounding box center [258, 119] width 35 height 15
click at [249, 122] on input "True" at bounding box center [246, 120] width 5 height 4
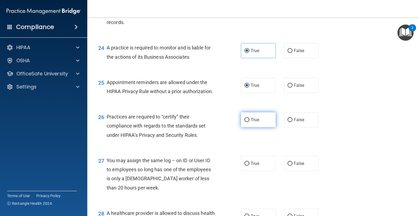
radio input "true"
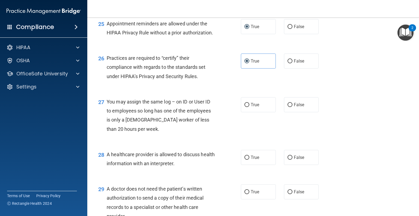
scroll to position [1177, 0]
click at [304, 112] on label "False" at bounding box center [301, 104] width 35 height 15
click at [292, 107] on input "False" at bounding box center [289, 105] width 5 height 4
radio input "true"
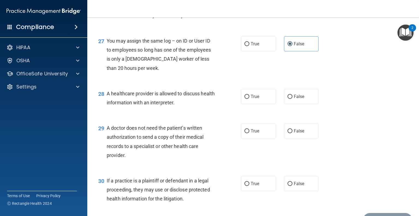
scroll to position [1238, 0]
click at [294, 99] on span "False" at bounding box center [299, 95] width 11 height 5
click at [292, 98] on input "False" at bounding box center [289, 96] width 5 height 4
radio input "true"
click at [225, 109] on div "28 A healthcare provider is allowed to discuss health information with an inter…" at bounding box center [169, 99] width 159 height 21
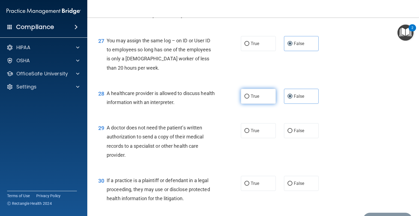
click at [263, 104] on label "True" at bounding box center [258, 96] width 35 height 15
click at [249, 98] on input "True" at bounding box center [246, 96] width 5 height 4
radio input "true"
radio input "false"
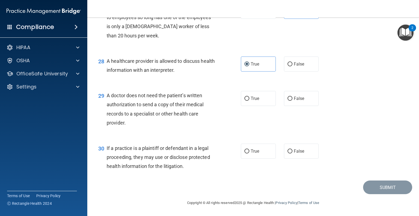
scroll to position [1288, 0]
click at [247, 98] on label "True" at bounding box center [258, 98] width 35 height 15
click at [247, 98] on input "True" at bounding box center [246, 98] width 5 height 4
radio input "true"
click at [299, 149] on span "False" at bounding box center [299, 150] width 11 height 5
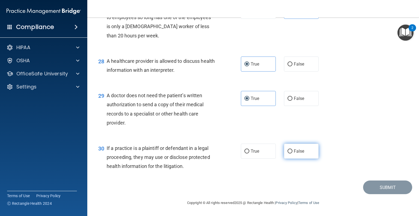
click at [292, 149] on input "False" at bounding box center [289, 151] width 5 height 4
radio input "true"
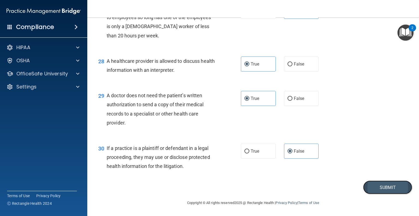
click at [390, 182] on button "Submit" at bounding box center [387, 187] width 49 height 14
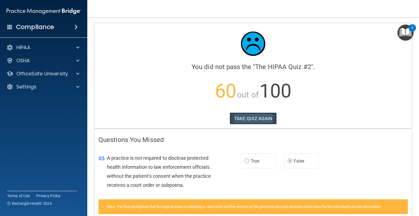
click at [242, 118] on button "TAKE QUIZ AGAIN" at bounding box center [253, 118] width 47 height 12
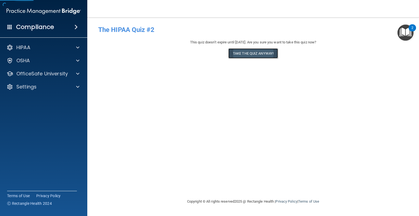
click at [247, 56] on button "Take the quiz anyway!" at bounding box center [253, 53] width 50 height 10
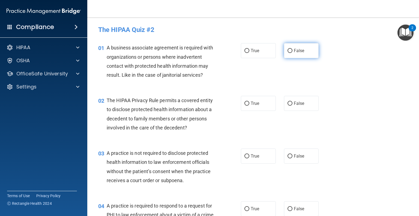
click at [284, 51] on label "False" at bounding box center [301, 50] width 35 height 15
click at [287, 51] on input "False" at bounding box center [289, 51] width 5 height 4
radio input "true"
click at [242, 107] on label "True" at bounding box center [258, 103] width 35 height 15
click at [244, 105] on input "True" at bounding box center [246, 103] width 5 height 4
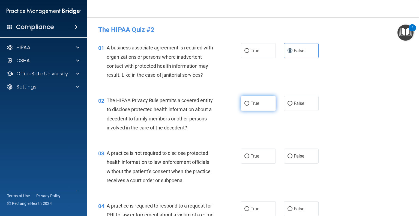
radio input "true"
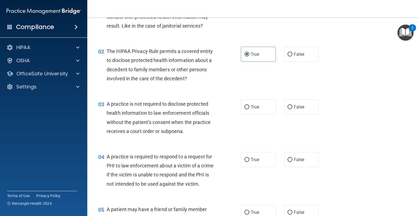
scroll to position [49, 0]
click at [261, 109] on label "True" at bounding box center [258, 106] width 35 height 15
click at [249, 109] on input "True" at bounding box center [246, 107] width 5 height 4
radio input "true"
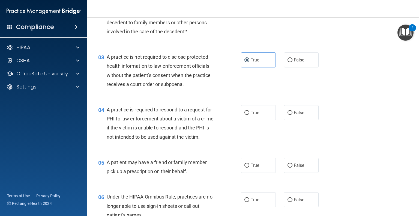
scroll to position [96, 0]
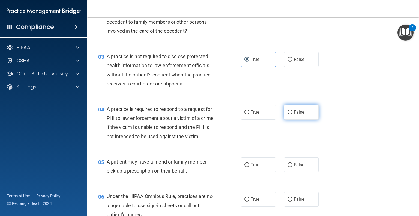
click at [284, 113] on label "False" at bounding box center [301, 111] width 35 height 15
click at [287, 113] on input "False" at bounding box center [289, 112] width 5 height 4
radio input "true"
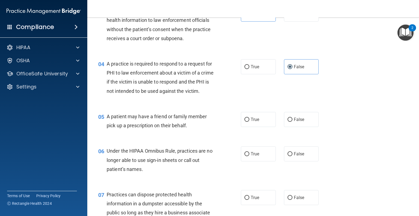
scroll to position [142, 0]
click at [245, 126] on label "True" at bounding box center [258, 118] width 35 height 15
click at [245, 121] on input "True" at bounding box center [246, 119] width 5 height 4
radio input "true"
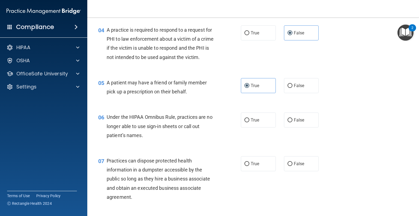
scroll to position [176, 0]
click at [251, 122] on span "True" at bounding box center [254, 119] width 8 height 5
click at [249, 122] on input "True" at bounding box center [246, 119] width 5 height 4
radio input "true"
click at [276, 127] on div "True False" at bounding box center [283, 119] width 84 height 15
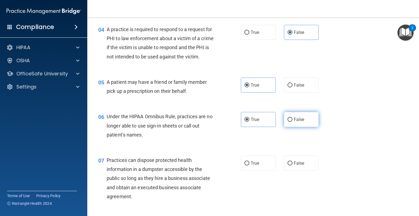
click at [299, 122] on span "False" at bounding box center [299, 119] width 11 height 5
click at [292, 122] on input "False" at bounding box center [289, 119] width 5 height 4
radio input "true"
radio input "false"
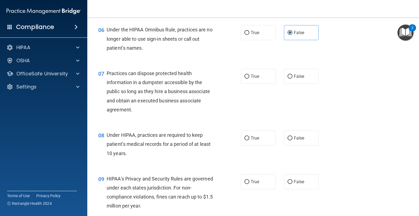
scroll to position [263, 0]
click at [291, 83] on label "False" at bounding box center [301, 75] width 35 height 15
click at [291, 78] on input "False" at bounding box center [289, 76] width 5 height 4
radio input "true"
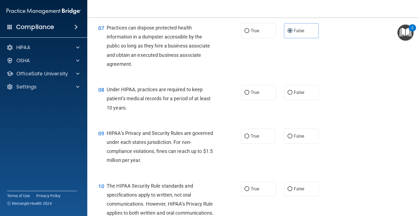
scroll to position [309, 0]
click at [294, 95] on span "False" at bounding box center [299, 91] width 11 height 5
click at [292, 94] on input "False" at bounding box center [289, 92] width 5 height 4
radio input "true"
click at [248, 143] on label "True" at bounding box center [258, 135] width 35 height 15
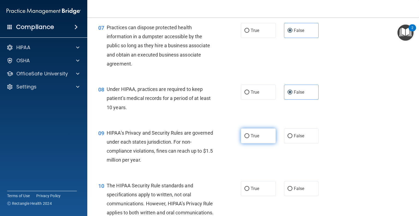
click at [248, 138] on input "True" at bounding box center [246, 136] width 5 height 4
radio input "true"
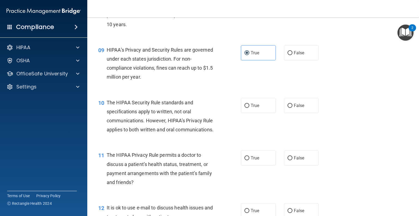
scroll to position [391, 0]
click at [249, 113] on label "True" at bounding box center [258, 105] width 35 height 15
click at [249, 108] on input "True" at bounding box center [246, 106] width 5 height 4
radio input "true"
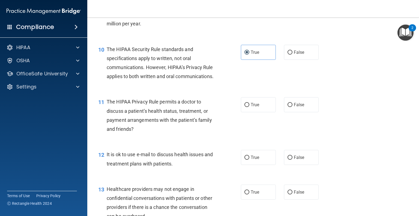
scroll to position [445, 0]
click at [284, 112] on label "False" at bounding box center [301, 104] width 35 height 15
click at [287, 107] on input "False" at bounding box center [289, 105] width 5 height 4
radio input "true"
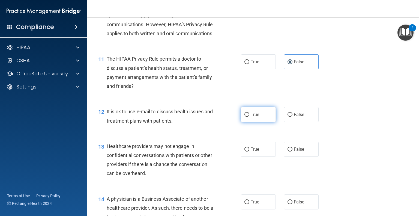
click at [250, 117] on span "True" at bounding box center [254, 114] width 8 height 5
click at [249, 117] on input "True" at bounding box center [246, 115] width 5 height 4
radio input "true"
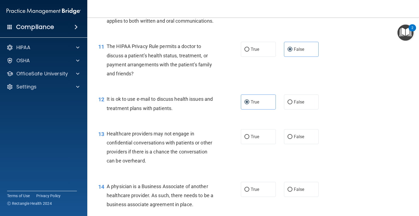
scroll to position [499, 0]
click at [301, 145] on div "13 Healthcare providers may not engage in confidential conversations with patie…" at bounding box center [253, 149] width 318 height 53
click at [287, 139] on input "False" at bounding box center [289, 137] width 5 height 4
radio input "true"
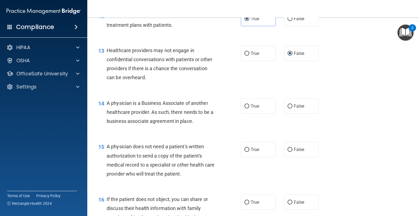
scroll to position [583, 0]
click at [258, 113] on label "True" at bounding box center [258, 105] width 35 height 15
click at [249, 108] on input "True" at bounding box center [246, 106] width 5 height 4
radio input "true"
click at [237, 172] on div "15 A physician does not need a patient's written authorization to send a copy o…" at bounding box center [169, 160] width 159 height 39
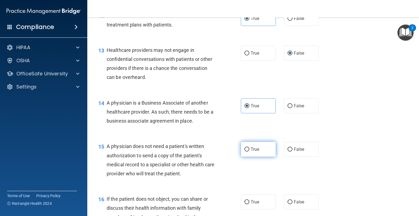
click at [253, 152] on span "True" at bounding box center [254, 148] width 8 height 5
click at [249, 151] on input "True" at bounding box center [246, 149] width 5 height 4
radio input "true"
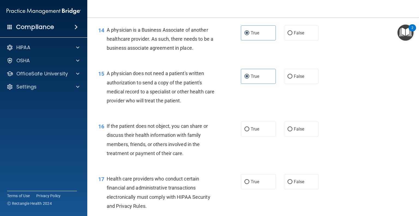
scroll to position [656, 0]
click at [245, 136] on label "True" at bounding box center [258, 128] width 35 height 15
click at [245, 131] on input "True" at bounding box center [246, 129] width 5 height 4
radio input "true"
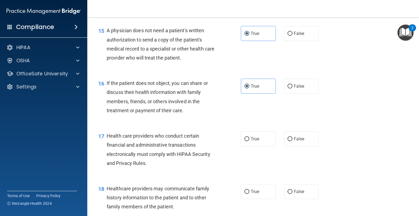
scroll to position [699, 0]
click at [254, 141] on span "True" at bounding box center [254, 138] width 8 height 5
click at [249, 141] on input "True" at bounding box center [246, 139] width 5 height 4
radio input "true"
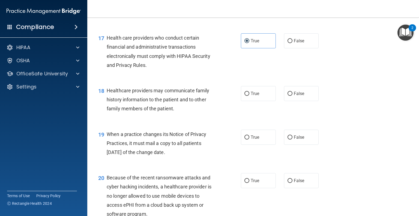
scroll to position [797, 0]
click at [297, 96] on span "False" at bounding box center [299, 93] width 11 height 5
click at [292, 96] on input "False" at bounding box center [289, 94] width 5 height 4
radio input "true"
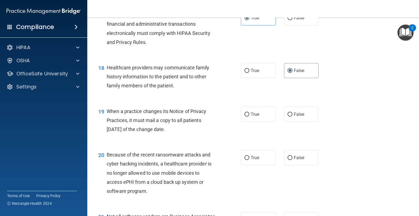
scroll to position [820, 0]
click at [290, 122] on label "False" at bounding box center [301, 114] width 35 height 15
click at [290, 116] on input "False" at bounding box center [289, 114] width 5 height 4
radio input "true"
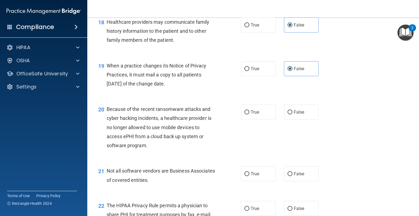
scroll to position [866, 0]
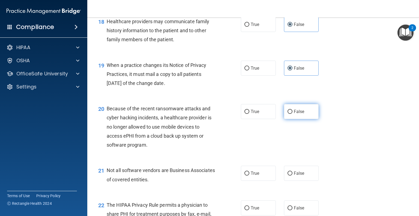
click at [284, 119] on label "False" at bounding box center [301, 111] width 35 height 15
click at [287, 114] on input "False" at bounding box center [289, 112] width 5 height 4
radio input "true"
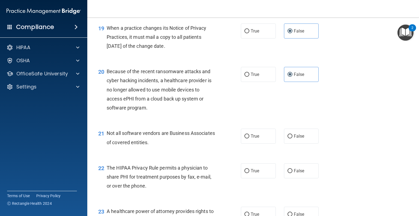
scroll to position [903, 0]
click at [250, 143] on label "True" at bounding box center [258, 135] width 35 height 15
click at [249, 138] on input "True" at bounding box center [246, 136] width 5 height 4
radio input "true"
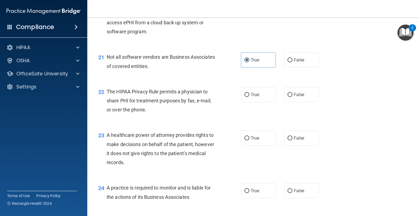
scroll to position [979, 0]
click at [253, 97] on span "True" at bounding box center [254, 94] width 8 height 5
click at [249, 96] on input "True" at bounding box center [246, 94] width 5 height 4
radio input "true"
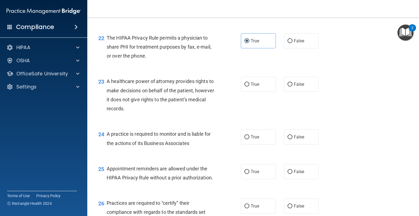
scroll to position [1033, 0]
click at [249, 92] on label "True" at bounding box center [258, 84] width 35 height 15
click at [249, 86] on input "True" at bounding box center [246, 84] width 5 height 4
radio input "true"
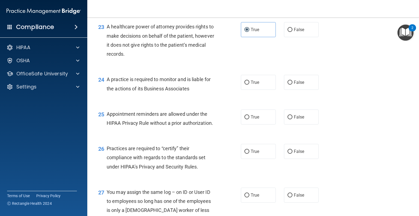
scroll to position [1087, 0]
click at [250, 85] on span "True" at bounding box center [254, 82] width 8 height 5
click at [249, 84] on input "True" at bounding box center [246, 82] width 5 height 4
radio input "true"
click at [264, 124] on label "True" at bounding box center [258, 116] width 35 height 15
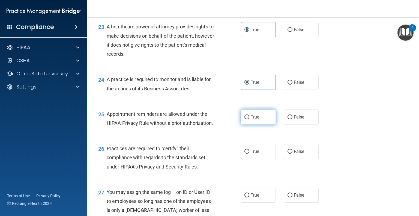
click at [249, 119] on input "True" at bounding box center [246, 117] width 5 height 4
radio input "true"
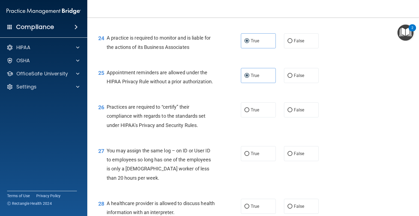
scroll to position [1128, 0]
click at [296, 117] on label "False" at bounding box center [301, 109] width 35 height 15
click at [292, 112] on input "False" at bounding box center [289, 110] width 5 height 4
radio input "true"
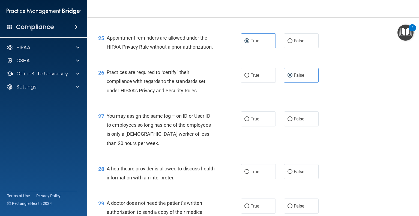
scroll to position [1173, 0]
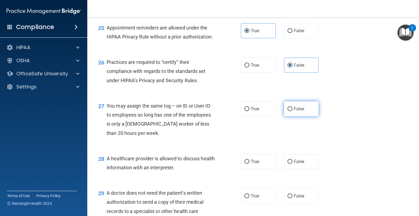
click at [286, 116] on label "False" at bounding box center [301, 108] width 35 height 15
click at [287, 111] on input "False" at bounding box center [289, 109] width 5 height 4
radio input "true"
click at [250, 164] on span "True" at bounding box center [254, 161] width 8 height 5
click at [249, 164] on input "True" at bounding box center [246, 161] width 5 height 4
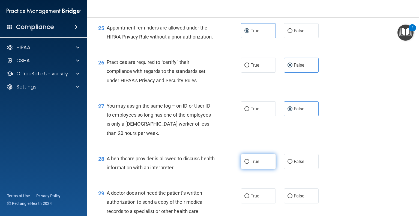
radio input "true"
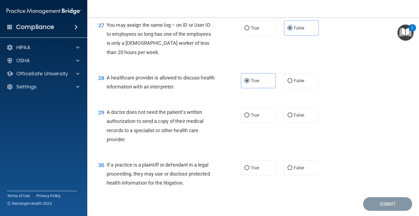
scroll to position [1254, 0]
click at [259, 123] on label "True" at bounding box center [258, 115] width 35 height 15
click at [249, 117] on input "True" at bounding box center [246, 115] width 5 height 4
radio input "true"
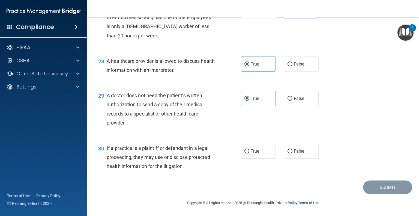
scroll to position [1288, 0]
click at [293, 156] on label "False" at bounding box center [301, 150] width 35 height 15
click at [292, 153] on input "False" at bounding box center [289, 151] width 5 height 4
radio input "true"
click at [385, 191] on button "Submit" at bounding box center [387, 187] width 49 height 14
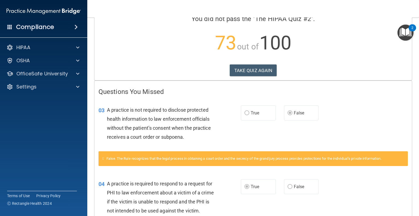
scroll to position [1, 0]
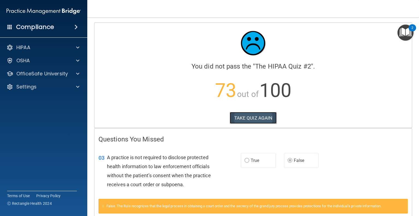
click at [242, 113] on button "TAKE QUIZ AGAIN" at bounding box center [253, 118] width 47 height 12
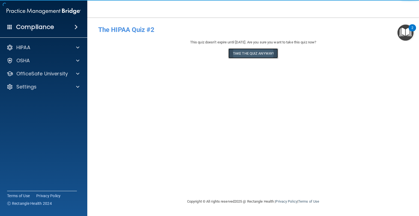
click at [244, 51] on button "Take the quiz anyway!" at bounding box center [253, 53] width 50 height 10
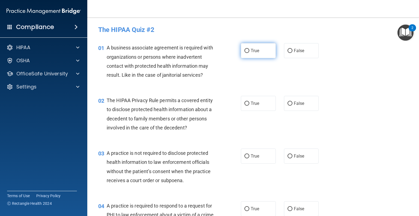
click at [254, 55] on label "True" at bounding box center [258, 50] width 35 height 15
click at [249, 53] on input "True" at bounding box center [246, 51] width 5 height 4
radio input "true"
click at [253, 107] on label "True" at bounding box center [258, 103] width 35 height 15
click at [249, 105] on input "True" at bounding box center [246, 103] width 5 height 4
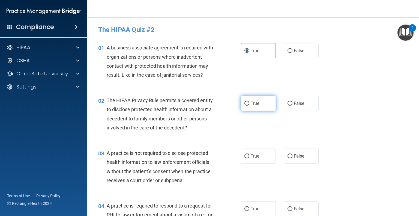
radio input "true"
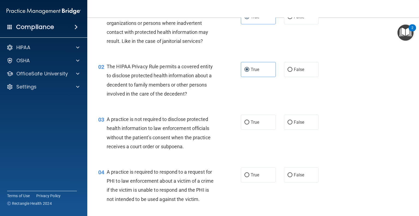
scroll to position [34, 0]
click at [291, 126] on label "False" at bounding box center [301, 121] width 35 height 15
click at [291, 124] on input "False" at bounding box center [289, 122] width 5 height 4
radio input "true"
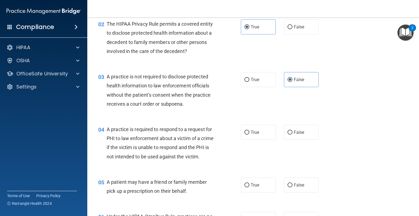
scroll to position [76, 0]
click at [301, 137] on label "False" at bounding box center [301, 132] width 35 height 15
click at [292, 134] on input "False" at bounding box center [289, 132] width 5 height 4
radio input "true"
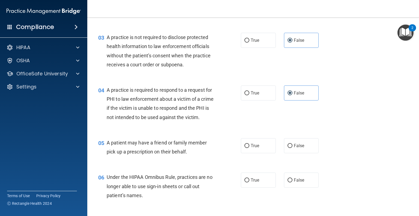
scroll to position [117, 0]
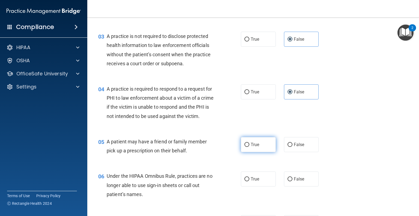
click at [248, 152] on label "True" at bounding box center [258, 144] width 35 height 15
click at [248, 147] on input "True" at bounding box center [246, 145] width 5 height 4
radio input "true"
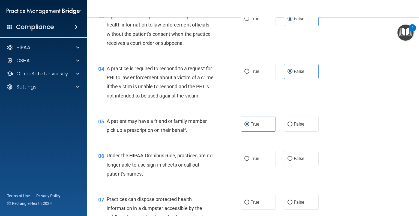
scroll to position [137, 0]
click at [288, 160] on input "False" at bounding box center [289, 158] width 5 height 4
radio input "true"
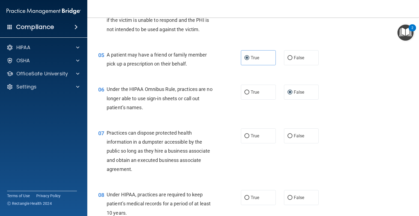
scroll to position [204, 0]
click at [286, 143] on label "False" at bounding box center [301, 135] width 35 height 15
click at [287, 138] on input "False" at bounding box center [289, 136] width 5 height 4
radio input "true"
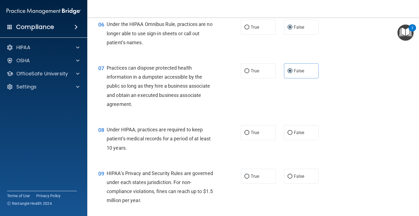
scroll to position [269, 0]
click at [294, 134] on span "False" at bounding box center [299, 131] width 11 height 5
click at [292, 134] on input "False" at bounding box center [289, 132] width 5 height 4
radio input "true"
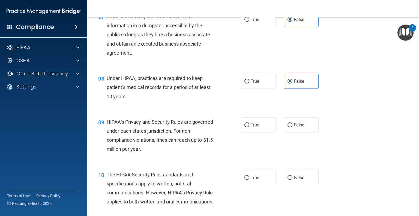
scroll to position [319, 0]
click at [288, 143] on div "09 HIPAA’s Privacy and Security Rules are governed under each states jurisdicti…" at bounding box center [253, 137] width 318 height 53
click at [284, 127] on label "False" at bounding box center [301, 124] width 35 height 15
click at [287, 127] on input "False" at bounding box center [289, 125] width 5 height 4
radio input "true"
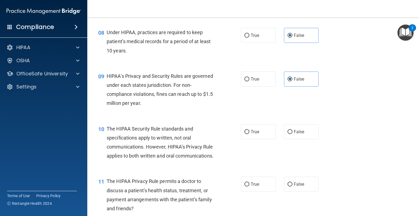
scroll to position [366, 0]
click at [254, 138] on label "True" at bounding box center [258, 130] width 35 height 15
click at [249, 133] on input "True" at bounding box center [246, 131] width 5 height 4
radio input "true"
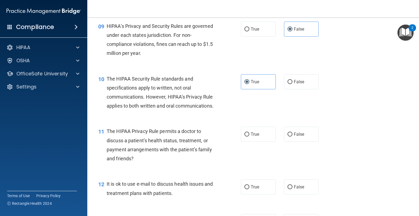
scroll to position [415, 0]
click at [306, 142] on label "False" at bounding box center [301, 134] width 35 height 15
click at [292, 137] on input "False" at bounding box center [289, 134] width 5 height 4
radio input "true"
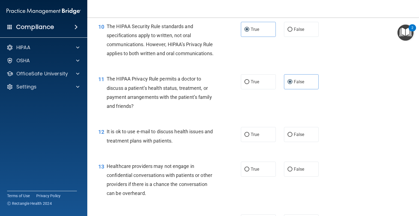
scroll to position [469, 0]
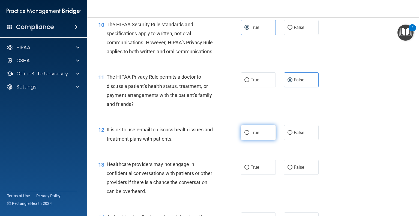
click at [248, 140] on label "True" at bounding box center [258, 132] width 35 height 15
click at [248, 135] on input "True" at bounding box center [246, 133] width 5 height 4
radio input "true"
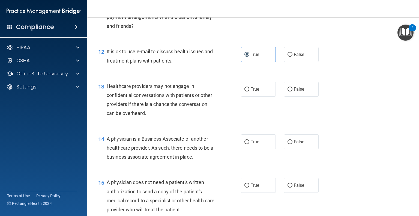
scroll to position [548, 0]
click at [288, 91] on input "False" at bounding box center [289, 89] width 5 height 4
radio input "true"
click at [286, 149] on label "False" at bounding box center [301, 141] width 35 height 15
click at [287, 143] on input "False" at bounding box center [289, 141] width 5 height 4
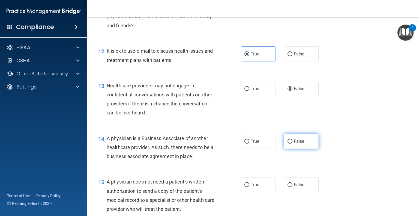
radio input "true"
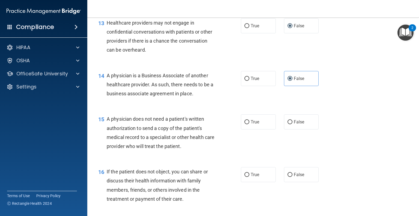
scroll to position [611, 0]
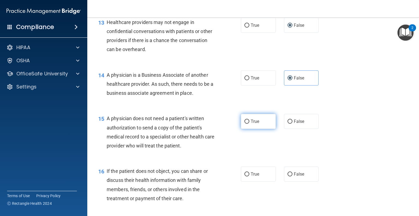
click at [256, 124] on span "True" at bounding box center [254, 121] width 8 height 5
click at [249, 123] on input "True" at bounding box center [246, 121] width 5 height 4
radio input "true"
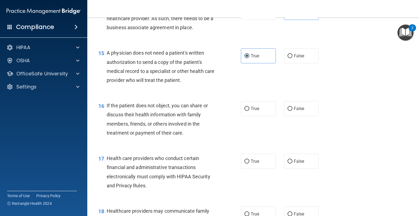
scroll to position [676, 0]
click at [250, 111] on span "True" at bounding box center [254, 108] width 8 height 5
click at [249, 111] on input "True" at bounding box center [246, 109] width 5 height 4
radio input "true"
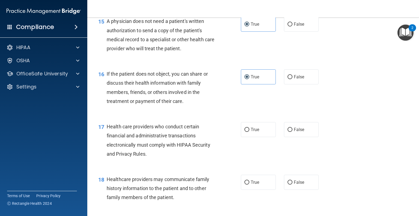
click at [258, 140] on div "17 Health care providers who conduct certain financial and administrative trans…" at bounding box center [253, 141] width 318 height 53
click at [250, 132] on span "True" at bounding box center [254, 129] width 8 height 5
click at [249, 132] on input "True" at bounding box center [246, 130] width 5 height 4
radio input "true"
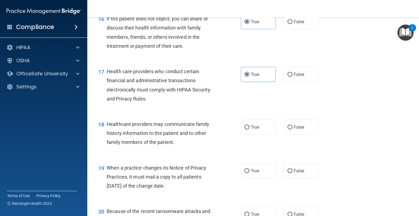
scroll to position [764, 0]
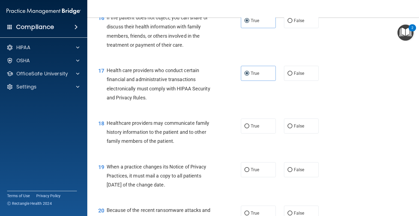
click at [275, 133] on div "True False" at bounding box center [283, 125] width 84 height 15
click at [296, 133] on label "False" at bounding box center [301, 125] width 35 height 15
click at [292, 128] on input "False" at bounding box center [289, 126] width 5 height 4
radio input "true"
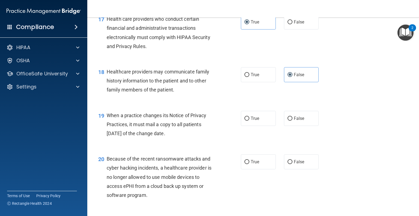
scroll to position [816, 0]
click at [309, 126] on label "False" at bounding box center [301, 118] width 35 height 15
click at [292, 120] on input "False" at bounding box center [289, 118] width 5 height 4
radio input "true"
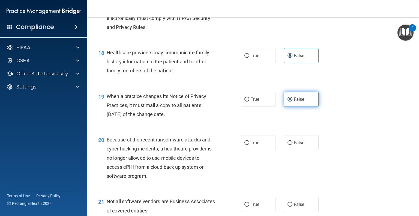
scroll to position [840, 0]
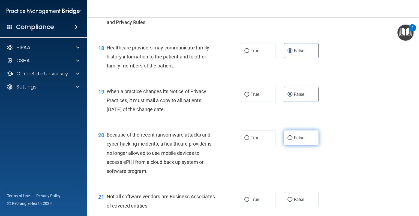
click at [294, 140] on span "False" at bounding box center [299, 137] width 11 height 5
click at [292, 140] on input "False" at bounding box center [289, 138] width 5 height 4
radio input "true"
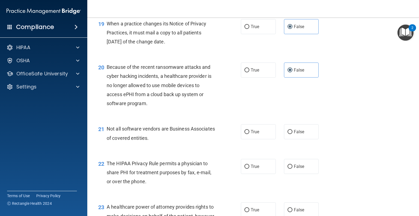
scroll to position [920, 0]
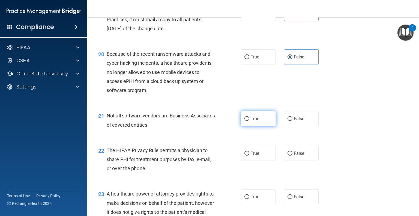
click at [255, 126] on label "True" at bounding box center [258, 118] width 35 height 15
click at [249, 121] on input "True" at bounding box center [246, 119] width 5 height 4
radio input "true"
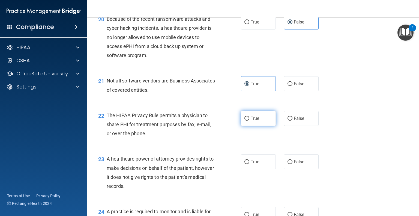
click at [244, 126] on label "True" at bounding box center [258, 118] width 35 height 15
click at [244, 120] on input "True" at bounding box center [246, 118] width 5 height 4
radio input "true"
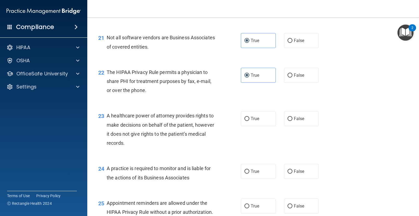
scroll to position [999, 0]
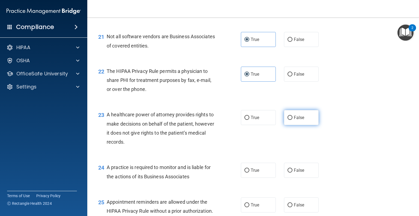
click at [287, 120] on input "False" at bounding box center [289, 118] width 5 height 4
radio input "true"
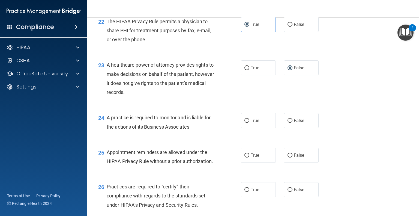
scroll to position [1049, 0]
click at [298, 123] on span "False" at bounding box center [299, 120] width 11 height 5
click at [292, 123] on input "False" at bounding box center [289, 121] width 5 height 4
radio input "true"
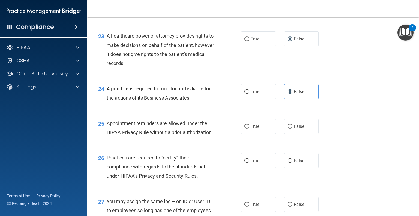
scroll to position [1078, 0]
click at [244, 128] on input "True" at bounding box center [246, 126] width 5 height 4
radio input "true"
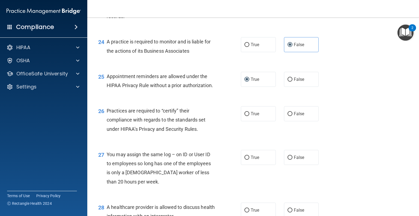
scroll to position [1125, 0]
click at [293, 121] on label "False" at bounding box center [301, 113] width 35 height 15
click at [292, 116] on input "False" at bounding box center [289, 113] width 5 height 4
radio input "true"
click at [288, 164] on label "False" at bounding box center [301, 156] width 35 height 15
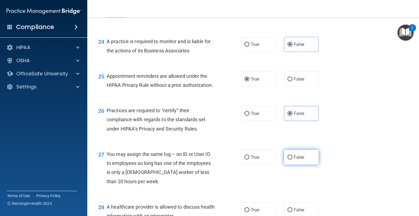
click at [288, 159] on input "False" at bounding box center [289, 157] width 5 height 4
radio input "true"
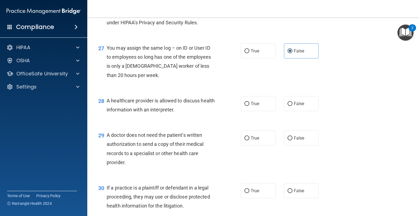
scroll to position [1231, 0]
click at [258, 123] on div "28 A healthcare provider is allowed to discuss health information with an inter…" at bounding box center [253, 106] width 318 height 34
click at [246, 111] on label "True" at bounding box center [258, 103] width 35 height 15
click at [246, 106] on input "True" at bounding box center [246, 104] width 5 height 4
radio input "true"
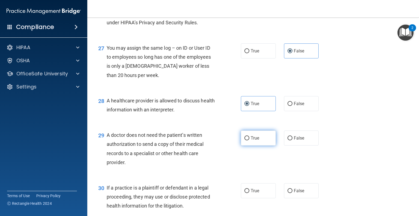
click at [241, 145] on label "True" at bounding box center [258, 137] width 35 height 15
click at [244, 140] on input "True" at bounding box center [246, 138] width 5 height 4
radio input "true"
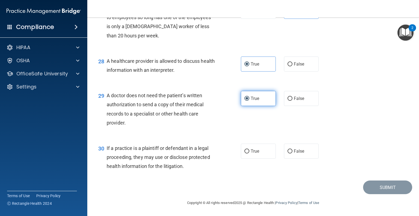
scroll to position [1288, 0]
click at [304, 154] on label "False" at bounding box center [301, 150] width 35 height 15
click at [292, 153] on input "False" at bounding box center [289, 151] width 5 height 4
radio input "true"
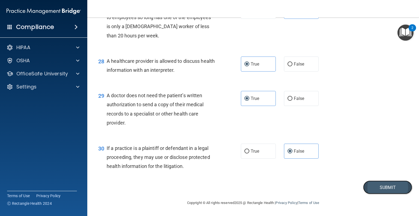
click at [370, 189] on button "Submit" at bounding box center [387, 187] width 49 height 14
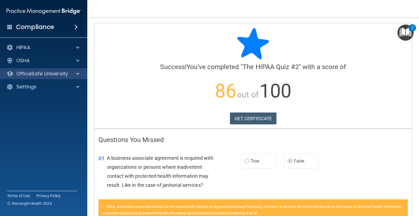
click at [26, 79] on div "OfficeSafe University" at bounding box center [43, 73] width 87 height 11
click at [29, 74] on p "OfficeSafe University" at bounding box center [42, 73] width 52 height 7
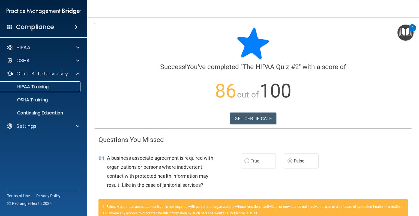
click at [47, 89] on p "HIPAA Training" at bounding box center [26, 86] width 45 height 5
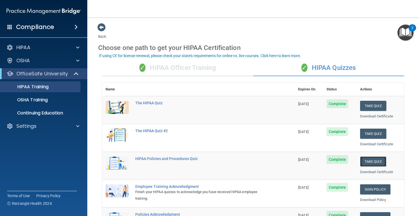
click at [366, 165] on button "Take Quiz" at bounding box center [373, 161] width 26 height 10
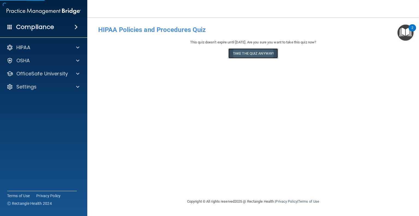
click at [237, 57] on button "Take the quiz anyway!" at bounding box center [253, 53] width 50 height 10
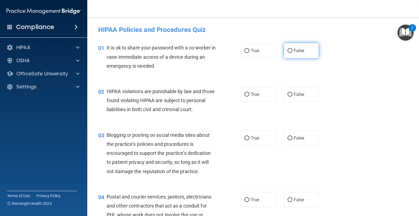
click at [298, 48] on span "False" at bounding box center [299, 50] width 11 height 5
click at [292, 49] on input "False" at bounding box center [289, 51] width 5 height 4
radio input "true"
click at [261, 98] on label "True" at bounding box center [258, 94] width 35 height 15
click at [249, 96] on input "True" at bounding box center [246, 94] width 5 height 4
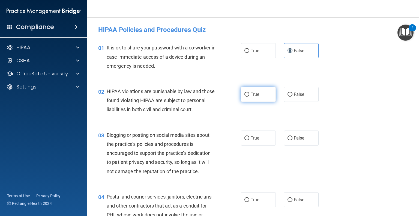
radio input "true"
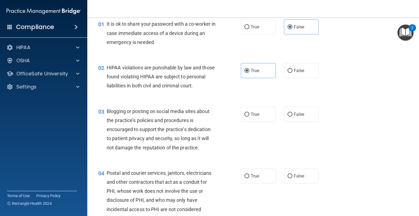
scroll to position [23, 0]
click at [241, 120] on label "True" at bounding box center [258, 114] width 35 height 15
click at [244, 117] on input "True" at bounding box center [246, 115] width 5 height 4
radio input "true"
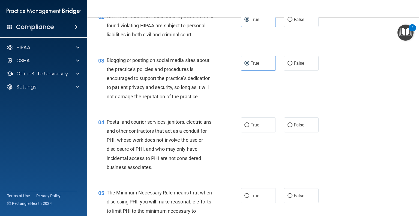
scroll to position [74, 0]
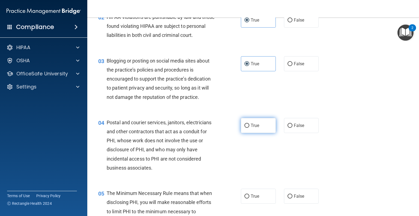
click at [259, 133] on label "True" at bounding box center [258, 125] width 35 height 15
click at [249, 128] on input "True" at bounding box center [246, 125] width 5 height 4
radio input "true"
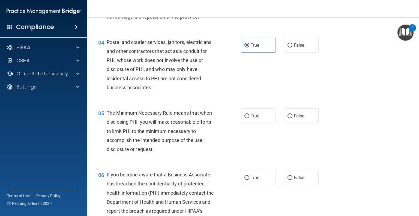
scroll to position [155, 0]
click at [263, 121] on label "True" at bounding box center [258, 115] width 35 height 15
click at [249, 118] on input "True" at bounding box center [246, 116] width 5 height 4
radio input "true"
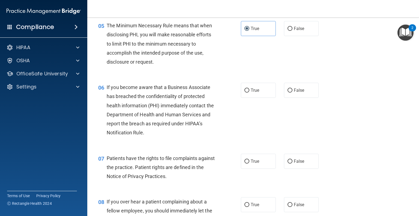
scroll to position [242, 0]
click at [250, 92] on span "True" at bounding box center [254, 89] width 8 height 5
click at [249, 92] on input "True" at bounding box center [246, 90] width 5 height 4
radio input "true"
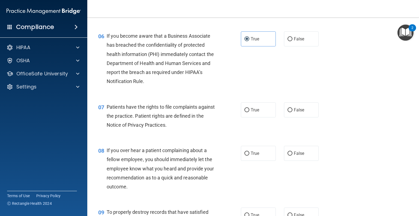
scroll to position [293, 0]
click at [274, 127] on div "07 Patients have the rights to file complaints against the practice. Patient ri…" at bounding box center [253, 117] width 318 height 44
click at [241, 116] on label "True" at bounding box center [258, 109] width 35 height 15
click at [244, 112] on input "True" at bounding box center [246, 110] width 5 height 4
radio input "true"
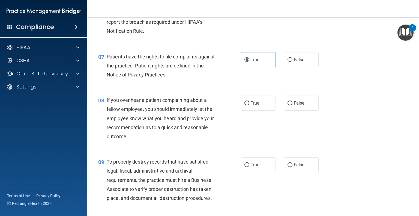
scroll to position [343, 0]
click at [301, 110] on label "False" at bounding box center [301, 102] width 35 height 15
click at [292, 105] on input "False" at bounding box center [289, 103] width 5 height 4
radio input "true"
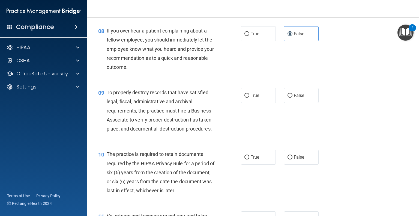
scroll to position [413, 0]
click at [231, 100] on div "09 To properly destroy records that have satisfied legal, fiscal, administrativ…" at bounding box center [169, 111] width 159 height 48
click at [269, 111] on div "09 To properly destroy records that have satisfied legal, fiscal, administrativ…" at bounding box center [253, 111] width 318 height 62
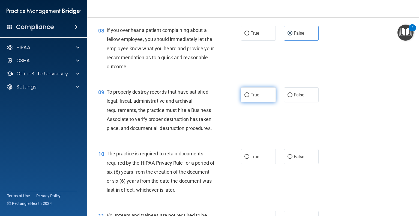
click at [263, 98] on label "True" at bounding box center [258, 94] width 35 height 15
click at [249, 97] on input "True" at bounding box center [246, 95] width 5 height 4
radio input "true"
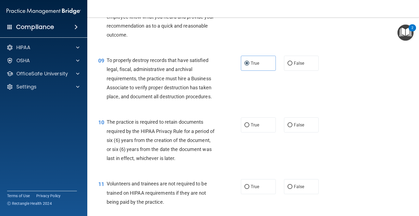
scroll to position [444, 0]
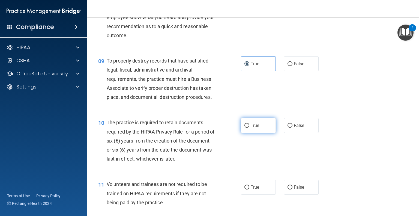
click at [254, 128] on span "True" at bounding box center [254, 125] width 8 height 5
click at [249, 128] on input "True" at bounding box center [246, 125] width 5 height 4
radio input "true"
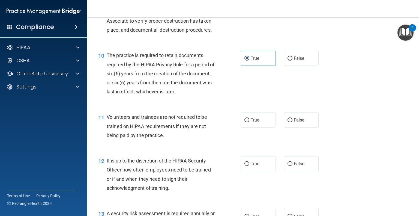
scroll to position [511, 0]
click at [280, 127] on div "True False" at bounding box center [283, 119] width 84 height 15
click at [304, 127] on label "False" at bounding box center [301, 119] width 35 height 15
click at [292, 122] on input "False" at bounding box center [289, 120] width 5 height 4
radio input "true"
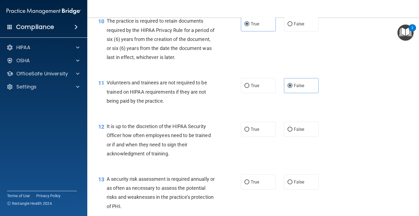
scroll to position [545, 0]
click at [288, 137] on label "False" at bounding box center [301, 129] width 35 height 15
click at [288, 131] on input "False" at bounding box center [289, 129] width 5 height 4
radio input "true"
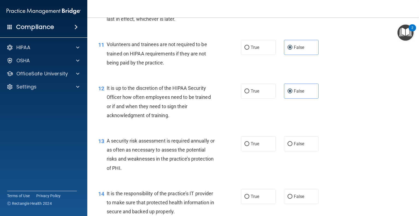
scroll to position [585, 0]
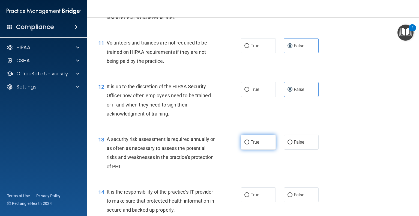
click at [248, 147] on label "True" at bounding box center [258, 141] width 35 height 15
click at [248, 144] on input "True" at bounding box center [246, 142] width 5 height 4
radio input "true"
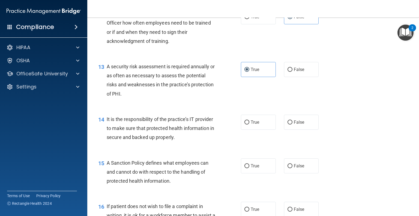
scroll to position [657, 0]
click at [243, 139] on div "14 It is the responsibility of the practice’s IT provider to make sure that pro…" at bounding box center [169, 129] width 159 height 30
click at [250, 125] on span "True" at bounding box center [254, 121] width 8 height 5
click at [249, 124] on input "True" at bounding box center [246, 122] width 5 height 4
radio input "true"
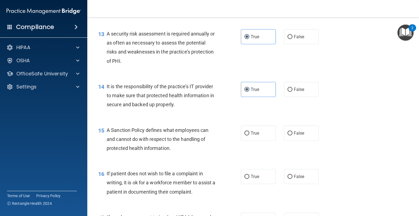
scroll to position [690, 0]
click at [255, 136] on span "True" at bounding box center [254, 133] width 8 height 5
click at [249, 135] on input "True" at bounding box center [246, 133] width 5 height 4
radio input "true"
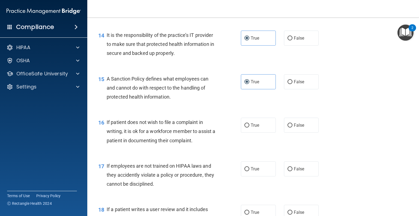
scroll to position [741, 0]
click at [303, 132] on label "False" at bounding box center [301, 124] width 35 height 15
click at [292, 127] on input "False" at bounding box center [289, 125] width 5 height 4
radio input "true"
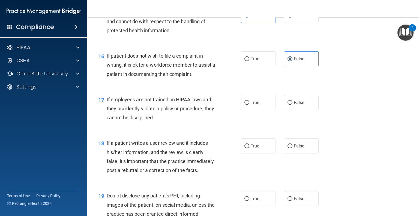
scroll to position [808, 0]
click at [290, 123] on div "17 If employees are not trained on HIPAA laws and they accidently violate a pol…" at bounding box center [253, 110] width 318 height 44
click at [287, 108] on label "False" at bounding box center [301, 102] width 35 height 15
click at [287, 104] on input "False" at bounding box center [289, 102] width 5 height 4
radio input "true"
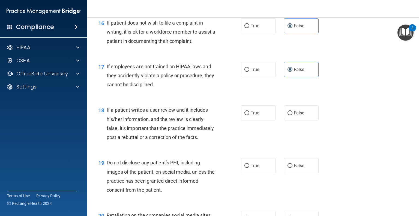
scroll to position [841, 0]
click at [241, 120] on label "True" at bounding box center [258, 112] width 35 height 15
click at [244, 115] on input "True" at bounding box center [246, 113] width 5 height 4
radio input "true"
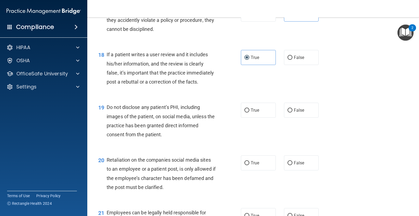
scroll to position [896, 0]
click at [268, 117] on label "True" at bounding box center [258, 109] width 35 height 15
click at [249, 112] on input "True" at bounding box center [246, 110] width 5 height 4
radio input "true"
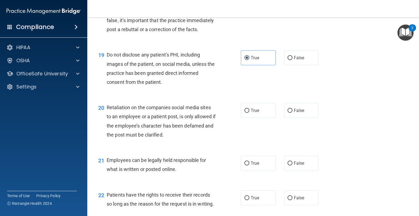
scroll to position [948, 0]
click at [288, 118] on label "False" at bounding box center [301, 110] width 35 height 15
click at [288, 113] on input "False" at bounding box center [289, 111] width 5 height 4
radio input "true"
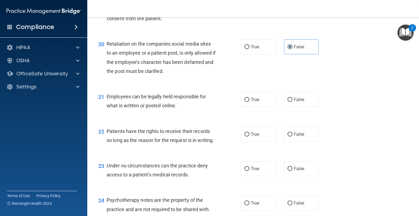
scroll to position [1012, 0]
click at [253, 107] on label "True" at bounding box center [258, 99] width 35 height 15
click at [249, 102] on input "True" at bounding box center [246, 100] width 5 height 4
radio input "true"
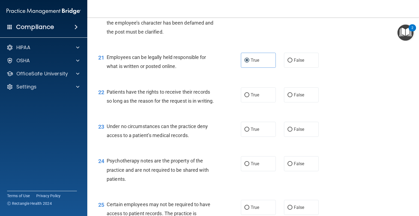
scroll to position [1051, 0]
click at [260, 102] on label "True" at bounding box center [258, 94] width 35 height 15
click at [249, 97] on input "True" at bounding box center [246, 95] width 5 height 4
radio input "true"
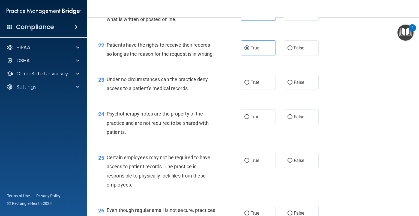
scroll to position [1109, 0]
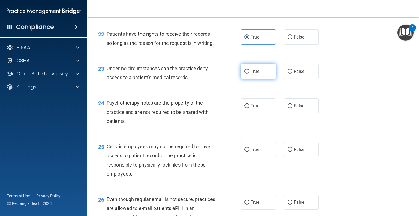
click at [258, 79] on label "True" at bounding box center [258, 71] width 35 height 15
click at [249, 74] on input "True" at bounding box center [246, 72] width 5 height 4
radio input "true"
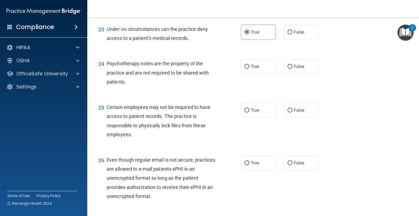
scroll to position [1148, 0]
click at [260, 74] on label "True" at bounding box center [258, 66] width 35 height 15
click at [249, 69] on input "True" at bounding box center [246, 67] width 5 height 4
radio input "true"
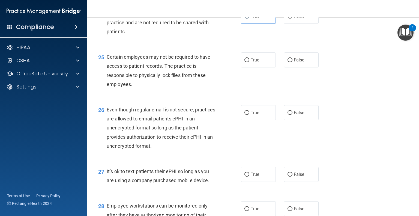
scroll to position [1199, 0]
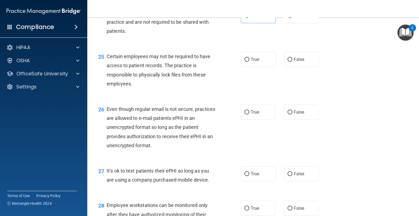
click at [276, 98] on div "25 Certain employees may not be required to have access to patient records. The…" at bounding box center [253, 71] width 318 height 53
click at [303, 67] on label "False" at bounding box center [301, 59] width 35 height 15
click at [292, 62] on input "False" at bounding box center [289, 60] width 5 height 4
radio input "true"
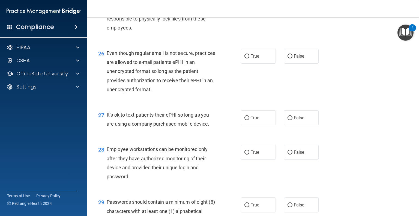
scroll to position [1255, 0]
click at [245, 58] on input "True" at bounding box center [246, 56] width 5 height 4
radio input "true"
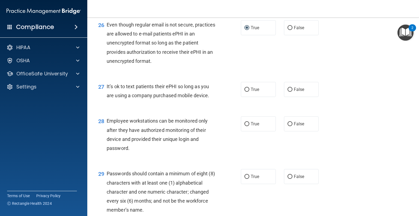
scroll to position [1299, 0]
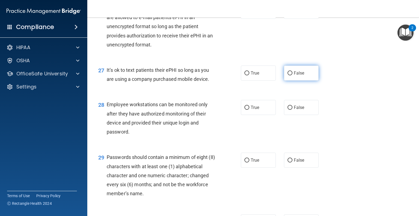
click at [288, 80] on label "False" at bounding box center [301, 72] width 35 height 15
click at [288, 75] on input "False" at bounding box center [289, 73] width 5 height 4
radio input "true"
click at [245, 110] on input "True" at bounding box center [246, 107] width 5 height 4
radio input "true"
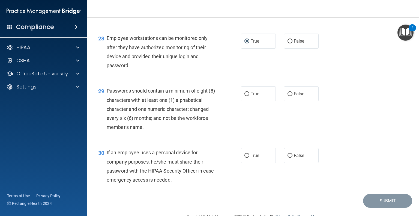
scroll to position [1365, 0]
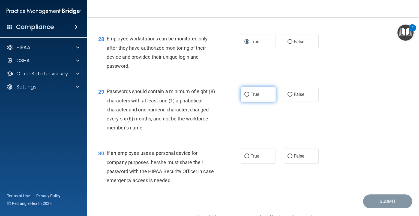
click at [264, 102] on label "True" at bounding box center [258, 94] width 35 height 15
click at [249, 96] on input "True" at bounding box center [246, 94] width 5 height 4
radio input "true"
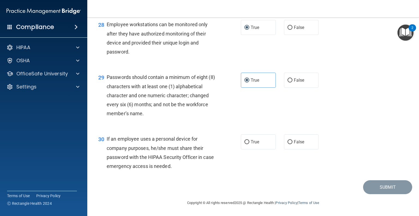
scroll to position [1404, 0]
click at [294, 141] on span "False" at bounding box center [299, 141] width 11 height 5
click at [292, 141] on input "False" at bounding box center [289, 142] width 5 height 4
radio input "true"
click at [366, 187] on button "Submit" at bounding box center [387, 187] width 49 height 14
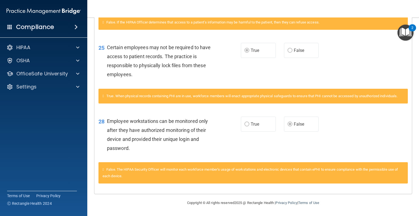
scroll to position [796, 0]
click at [234, 143] on div "28 Employee workstations can be monitored only after they have authorized monit…" at bounding box center [169, 135] width 159 height 39
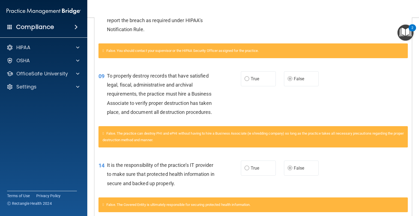
scroll to position [0, 0]
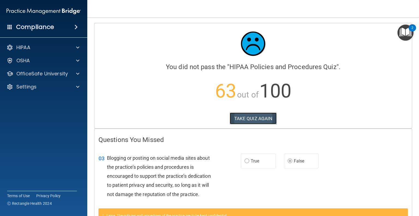
click at [240, 119] on button "TAKE QUIZ AGAIN" at bounding box center [253, 118] width 47 height 12
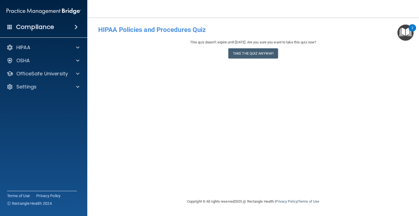
click at [241, 59] on div "This quiz doesn’t expire until 11/29/2025. Are you sure you want to take this q…" at bounding box center [253, 50] width 310 height 22
click at [242, 58] on div "This quiz doesn’t expire until 11/29/2025. Are you sure you want to take this q…" at bounding box center [253, 50] width 310 height 22
click at [246, 54] on button "Take the quiz anyway!" at bounding box center [253, 53] width 50 height 10
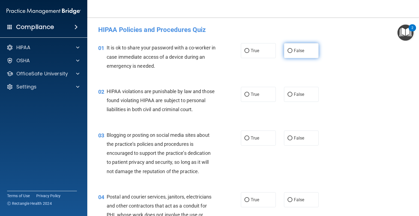
click at [298, 53] on label "False" at bounding box center [301, 50] width 35 height 15
click at [292, 53] on input "False" at bounding box center [289, 51] width 5 height 4
radio input "true"
click at [254, 92] on span "True" at bounding box center [254, 94] width 8 height 5
click at [249, 92] on input "True" at bounding box center [246, 94] width 5 height 4
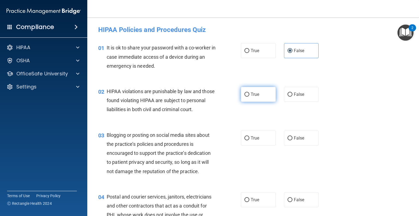
radio input "true"
click at [284, 145] on label "False" at bounding box center [301, 137] width 35 height 15
click at [287, 140] on input "False" at bounding box center [289, 138] width 5 height 4
radio input "true"
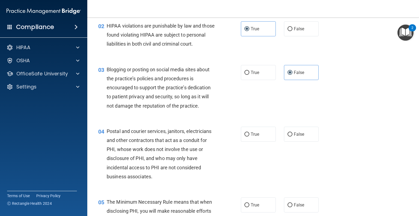
scroll to position [82, 0]
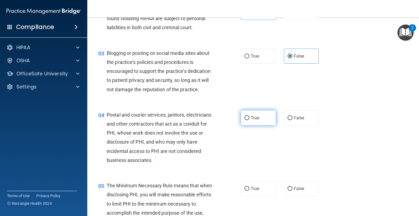
click at [250, 125] on label "True" at bounding box center [258, 117] width 35 height 15
click at [249, 120] on input "True" at bounding box center [246, 118] width 5 height 4
radio input "true"
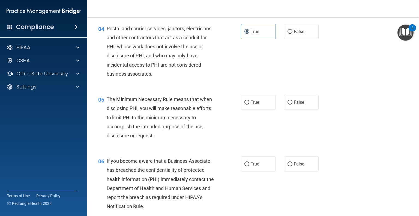
scroll to position [168, 0]
click at [259, 110] on label "True" at bounding box center [258, 102] width 35 height 15
click at [249, 104] on input "True" at bounding box center [246, 102] width 5 height 4
radio input "true"
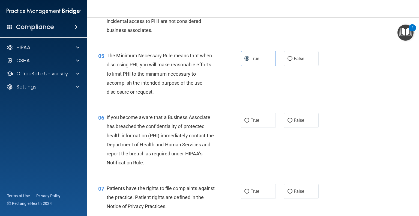
scroll to position [212, 0]
click at [289, 122] on input "False" at bounding box center [289, 120] width 5 height 4
radio input "true"
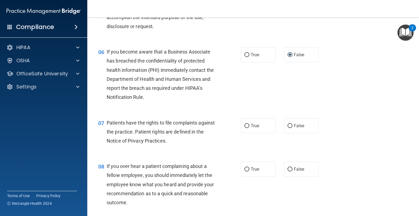
scroll to position [277, 0]
click at [262, 133] on label "True" at bounding box center [258, 125] width 35 height 15
click at [249, 128] on input "True" at bounding box center [246, 126] width 5 height 4
radio input "true"
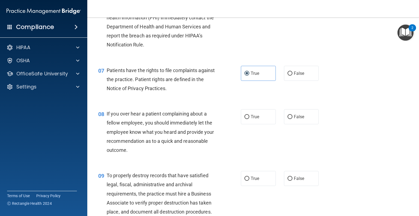
scroll to position [329, 0]
click at [307, 124] on label "False" at bounding box center [301, 116] width 35 height 15
click at [292, 119] on input "False" at bounding box center [289, 117] width 5 height 4
radio input "true"
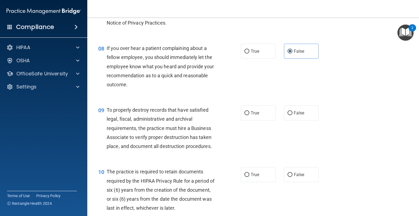
scroll to position [394, 0]
click at [284, 120] on label "False" at bounding box center [301, 112] width 35 height 15
click at [287, 115] on input "False" at bounding box center [289, 113] width 5 height 4
radio input "true"
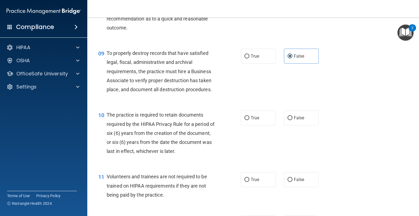
scroll to position [452, 0]
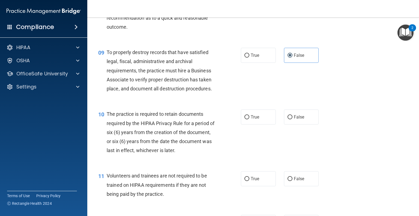
click at [248, 134] on div "10 The practice is required to retain documents required by the HIPAA Privacy R…" at bounding box center [253, 133] width 318 height 62
click at [249, 124] on label "True" at bounding box center [258, 116] width 35 height 15
click at [249, 119] on input "True" at bounding box center [246, 117] width 5 height 4
radio input "true"
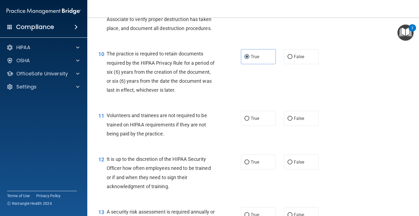
scroll to position [512, 0]
click at [289, 125] on label "False" at bounding box center [301, 118] width 35 height 15
click at [289, 121] on input "False" at bounding box center [289, 119] width 5 height 4
radio input "true"
click at [306, 170] on label "False" at bounding box center [301, 162] width 35 height 15
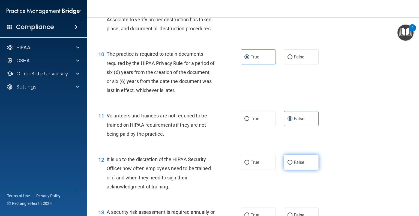
click at [292, 164] on input "False" at bounding box center [289, 162] width 5 height 4
radio input "true"
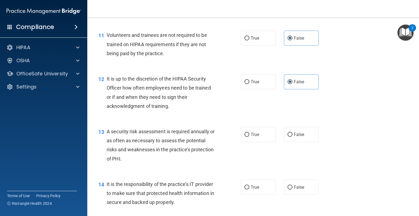
scroll to position [593, 0]
click at [251, 151] on div "13 A security risk assessment is required annually or as often as necessary to …" at bounding box center [253, 146] width 318 height 53
click at [248, 141] on label "True" at bounding box center [258, 133] width 35 height 15
click at [248, 136] on input "True" at bounding box center [246, 134] width 5 height 4
radio input "true"
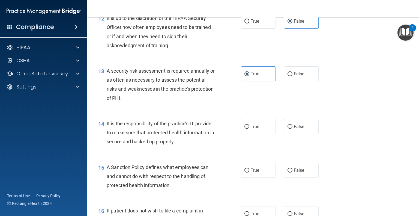
scroll to position [653, 0]
click at [309, 134] on label "False" at bounding box center [301, 126] width 35 height 15
click at [292, 129] on input "False" at bounding box center [289, 127] width 5 height 4
radio input "true"
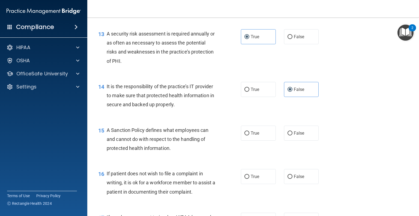
scroll to position [680, 0]
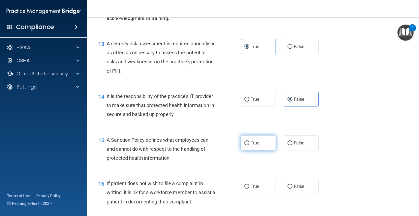
click at [250, 150] on label "True" at bounding box center [258, 142] width 35 height 15
click at [249, 145] on input "True" at bounding box center [246, 143] width 5 height 4
radio input "true"
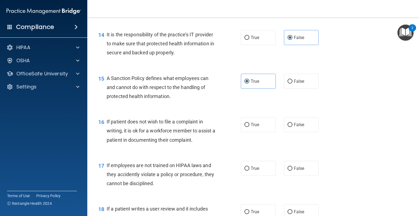
scroll to position [744, 0]
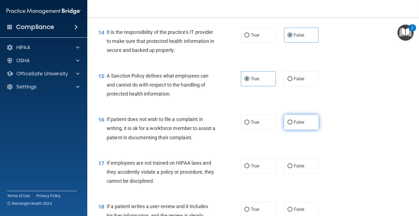
click at [294, 125] on span "False" at bounding box center [299, 121] width 11 height 5
click at [292, 124] on input "False" at bounding box center [289, 122] width 5 height 4
radio input "true"
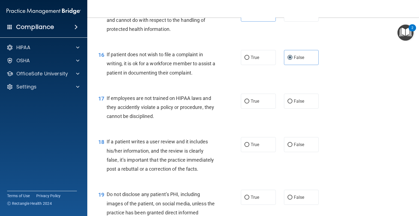
scroll to position [809, 0]
click at [303, 108] on label "False" at bounding box center [301, 100] width 35 height 15
click at [292, 103] on input "False" at bounding box center [289, 101] width 5 height 4
radio input "true"
click at [302, 150] on label "False" at bounding box center [301, 144] width 35 height 15
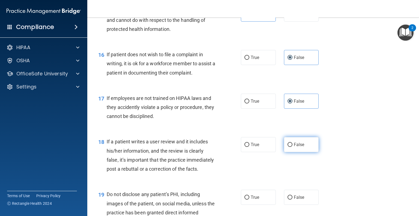
click at [292, 147] on input "False" at bounding box center [289, 145] width 5 height 4
radio input "true"
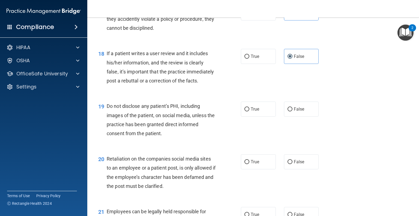
scroll to position [897, 0]
click at [259, 116] on label "True" at bounding box center [258, 108] width 35 height 15
click at [249, 111] on input "True" at bounding box center [246, 109] width 5 height 4
radio input "true"
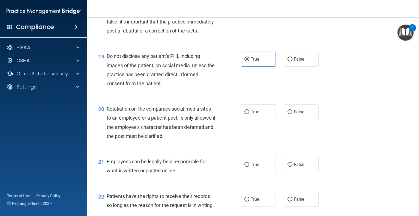
scroll to position [947, 0]
click at [299, 114] on span "False" at bounding box center [299, 111] width 11 height 5
click at [292, 114] on input "False" at bounding box center [289, 112] width 5 height 4
radio input "true"
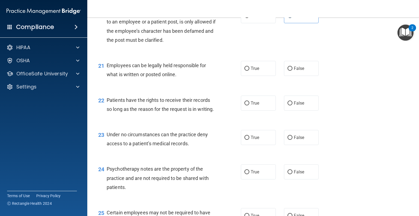
scroll to position [1043, 0]
click at [258, 76] on label "True" at bounding box center [258, 68] width 35 height 15
click at [249, 70] on input "True" at bounding box center [246, 68] width 5 height 4
radio input "true"
click at [294, 105] on span "False" at bounding box center [299, 102] width 11 height 5
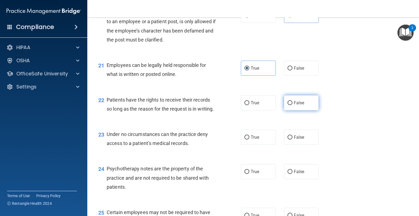
click at [291, 105] on input "False" at bounding box center [289, 103] width 5 height 4
radio input "true"
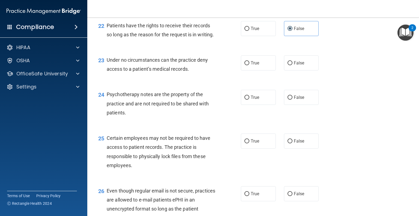
scroll to position [1118, 0]
click at [249, 70] on label "True" at bounding box center [258, 62] width 35 height 15
click at [249, 65] on input "True" at bounding box center [246, 63] width 5 height 4
radio input "true"
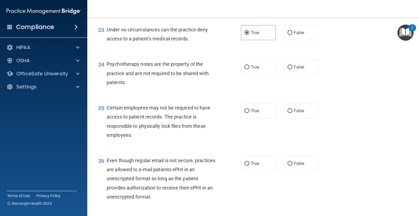
scroll to position [1147, 0]
click at [260, 75] on label "True" at bounding box center [258, 67] width 35 height 15
click at [249, 70] on input "True" at bounding box center [246, 68] width 5 height 4
radio input "true"
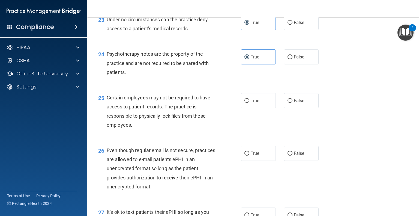
scroll to position [1158, 0]
click at [289, 108] on label "False" at bounding box center [301, 100] width 35 height 15
click at [289, 102] on input "False" at bounding box center [289, 100] width 5 height 4
radio input "true"
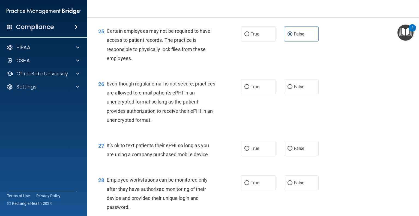
scroll to position [1224, 0]
click at [247, 94] on label "True" at bounding box center [258, 86] width 35 height 15
click at [247, 89] on input "True" at bounding box center [246, 86] width 5 height 4
radio input "true"
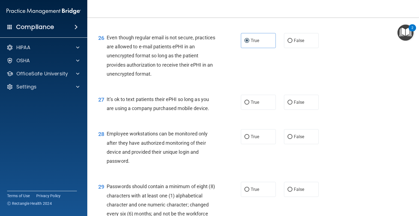
scroll to position [1271, 0]
click at [288, 104] on input "False" at bounding box center [289, 102] width 5 height 4
radio input "true"
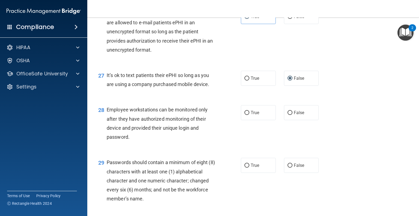
scroll to position [1294, 0]
click at [288, 120] on label "False" at bounding box center [301, 112] width 35 height 15
click at [288, 115] on input "False" at bounding box center [289, 113] width 5 height 4
radio input "true"
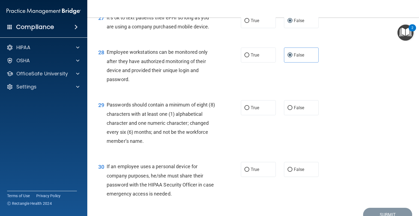
scroll to position [1351, 0]
click at [256, 110] on span "True" at bounding box center [254, 107] width 8 height 5
click at [249, 110] on input "True" at bounding box center [246, 108] width 5 height 4
radio input "true"
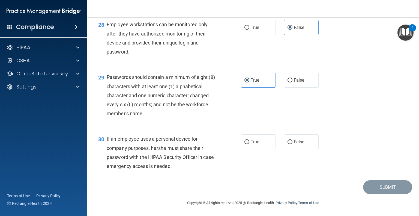
scroll to position [1406, 0]
click at [285, 145] on label "False" at bounding box center [301, 141] width 35 height 15
click at [287, 144] on input "False" at bounding box center [289, 142] width 5 height 4
radio input "true"
click at [377, 191] on button "Submit" at bounding box center [387, 187] width 49 height 14
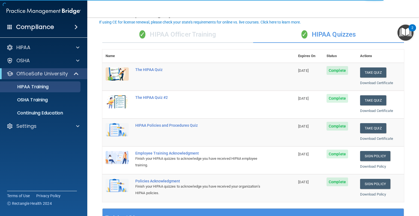
scroll to position [33, 0]
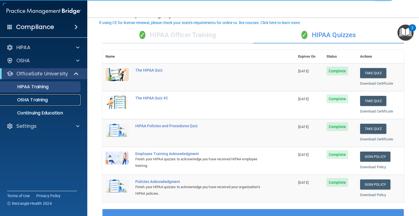
click at [29, 103] on link "OSHA Training" at bounding box center [38, 99] width 86 height 11
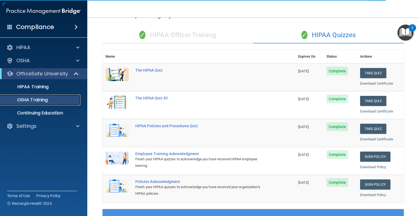
click at [30, 104] on link "OSHA Training" at bounding box center [38, 99] width 86 height 11
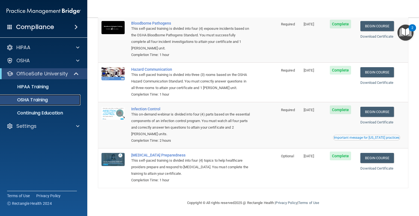
scroll to position [45, 0]
